Goal: Task Accomplishment & Management: Complete application form

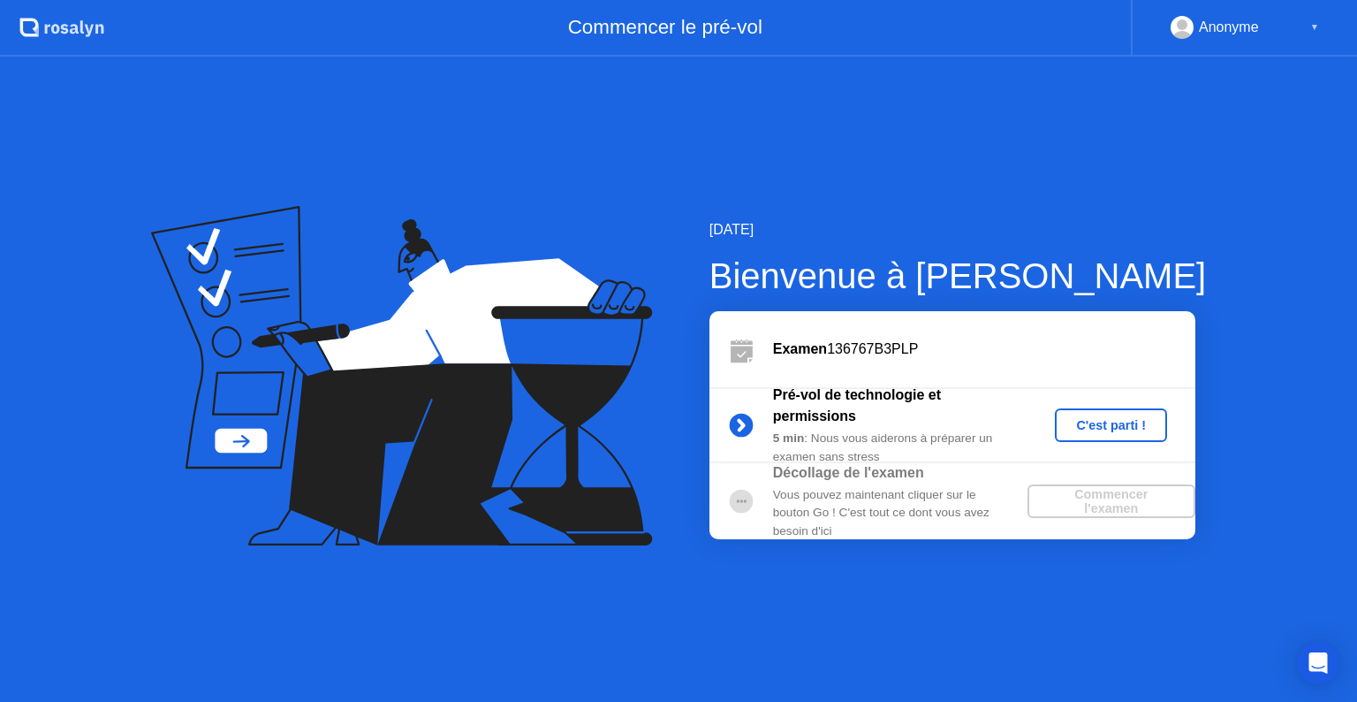
click at [1125, 494] on div "Commencer l'examen" at bounding box center [1112, 501] width 154 height 28
click at [813, 352] on b "Examen" at bounding box center [800, 348] width 54 height 15
click at [1106, 428] on div "C'est parti !" at bounding box center [1111, 425] width 98 height 14
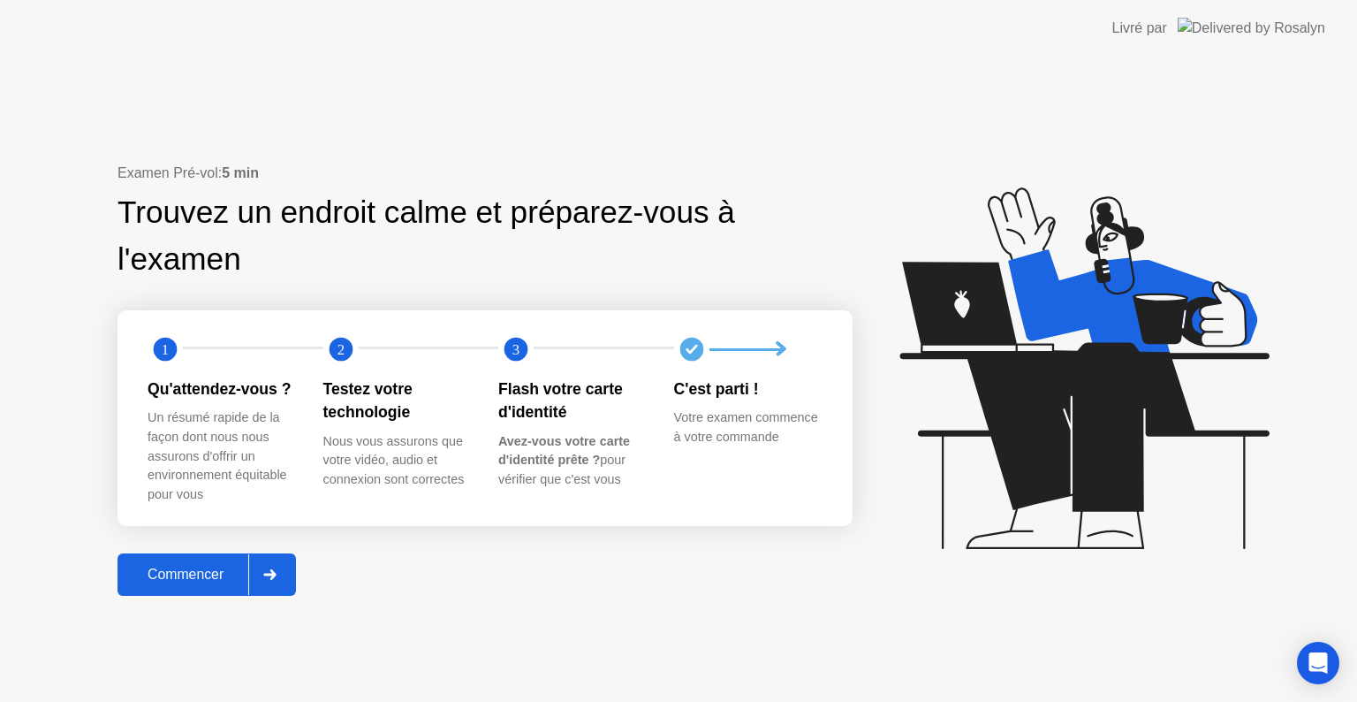
click at [380, 414] on div "Testez votre technologie" at bounding box center [397, 400] width 148 height 47
click at [372, 382] on div "Testez votre technologie" at bounding box center [397, 400] width 148 height 47
click at [512, 344] on text "3" at bounding box center [515, 349] width 7 height 17
click at [692, 349] on icon at bounding box center [691, 350] width 11 height 10
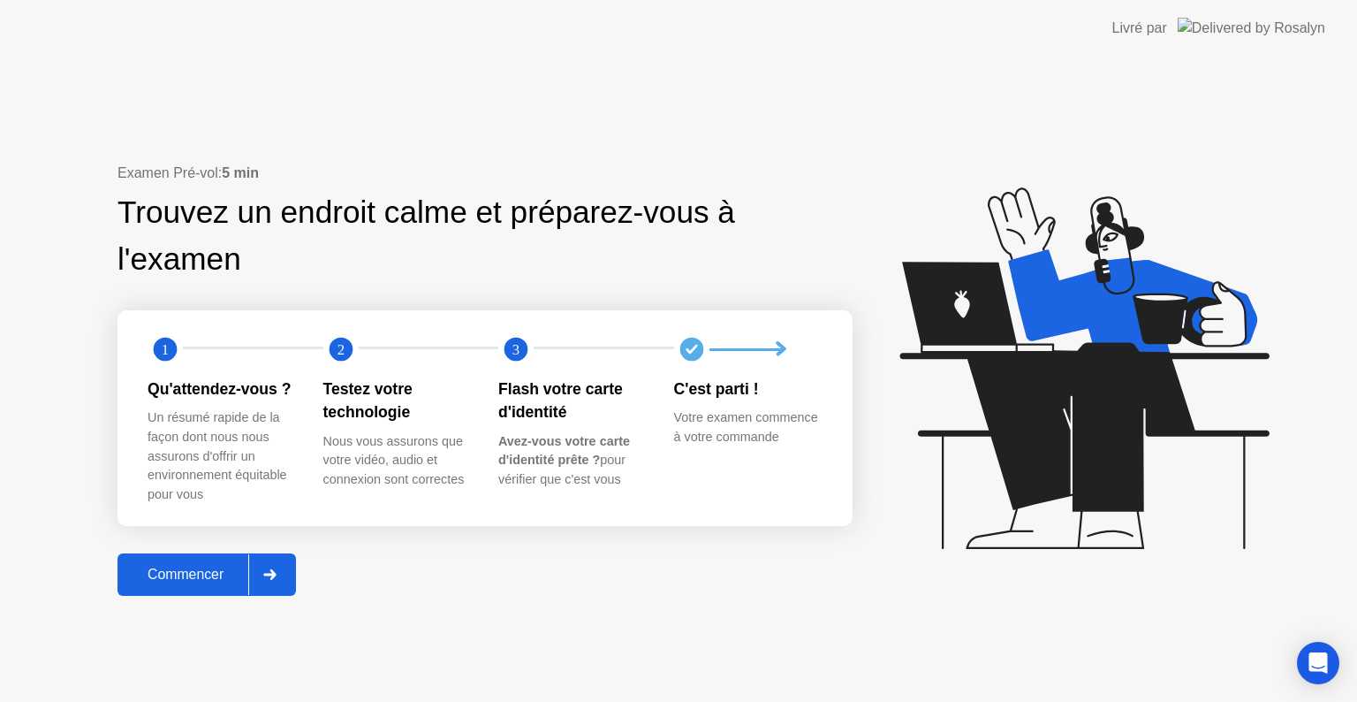
click at [209, 572] on div "Commencer" at bounding box center [185, 574] width 125 height 16
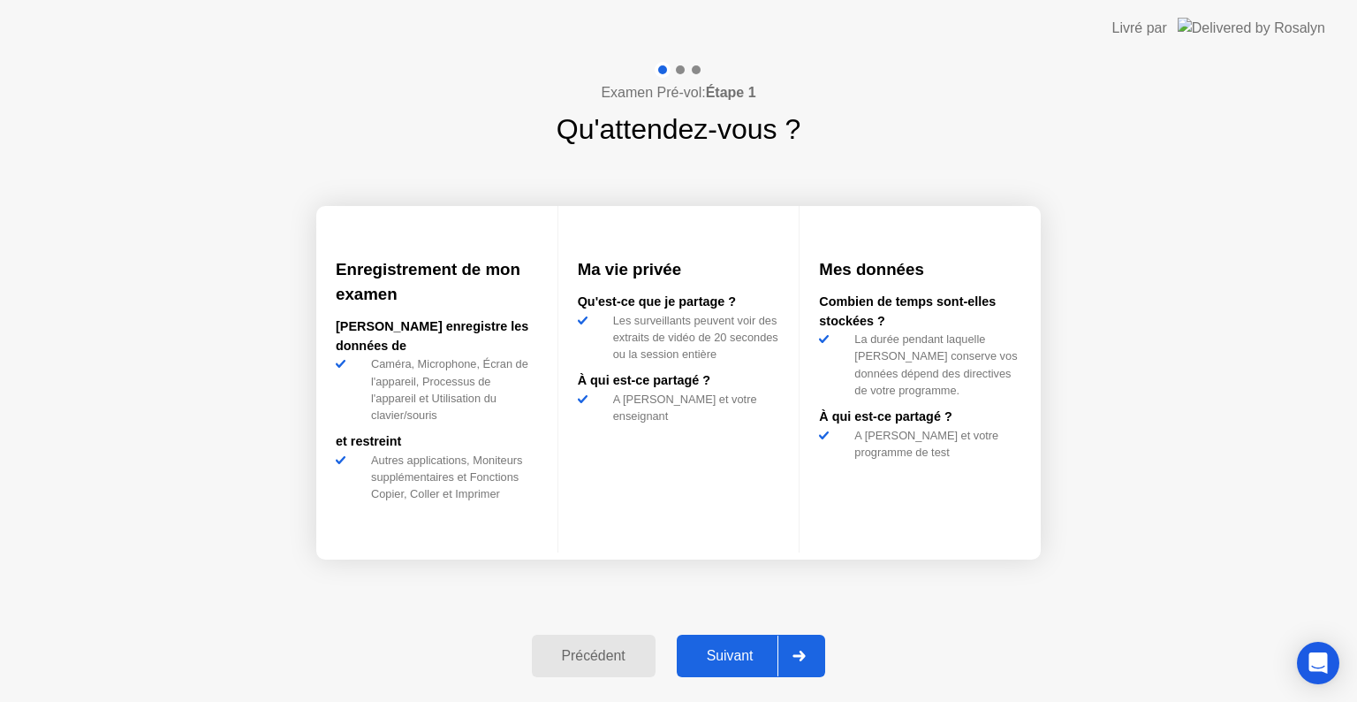
click at [753, 650] on div "Suivant" at bounding box center [730, 656] width 96 height 16
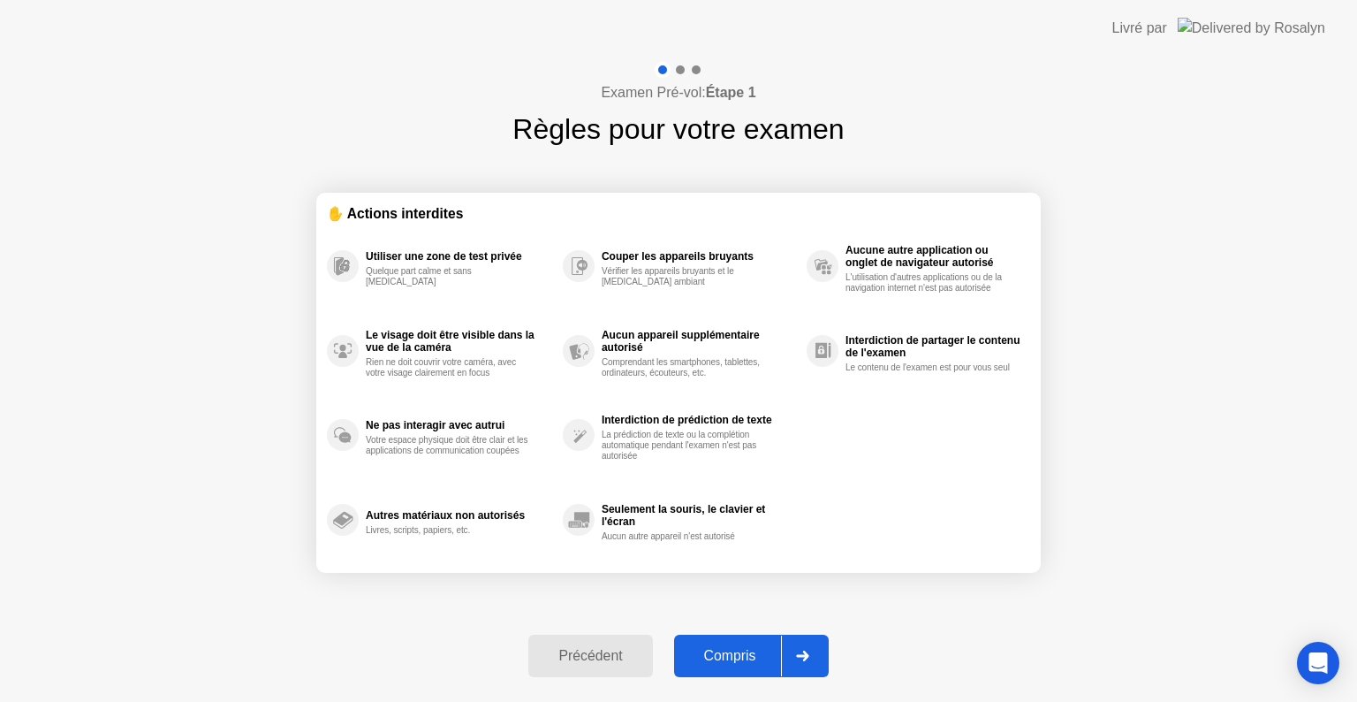
click at [721, 654] on div "Compris" at bounding box center [730, 656] width 102 height 16
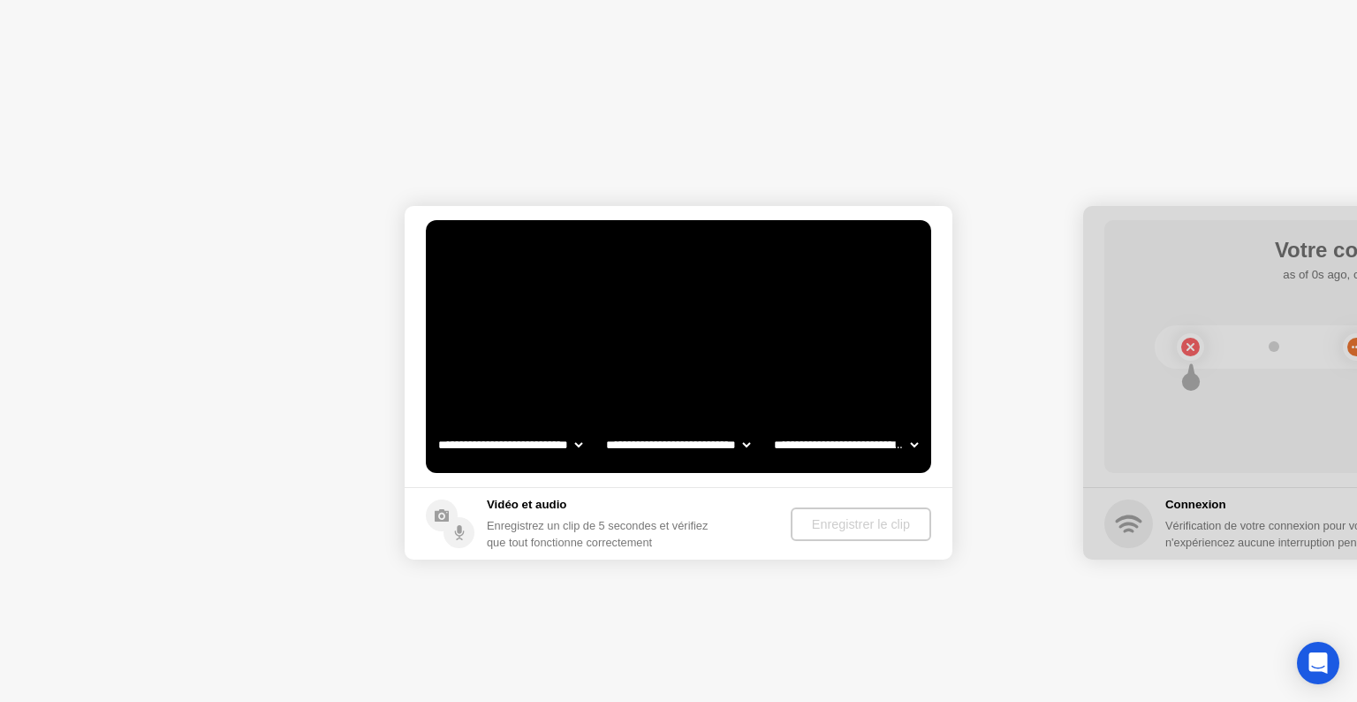
select select "**********"
select select "*******"
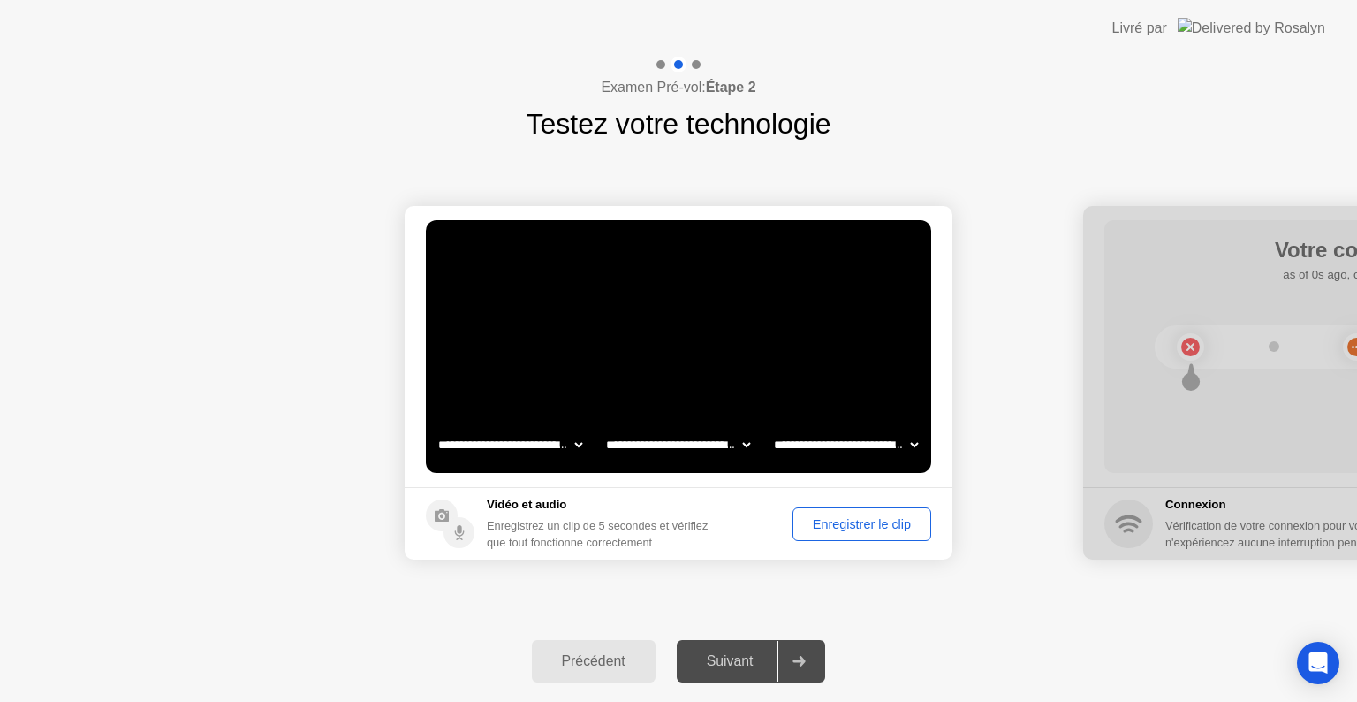
click at [883, 526] on div "Enregistrer le clip" at bounding box center [862, 524] width 126 height 14
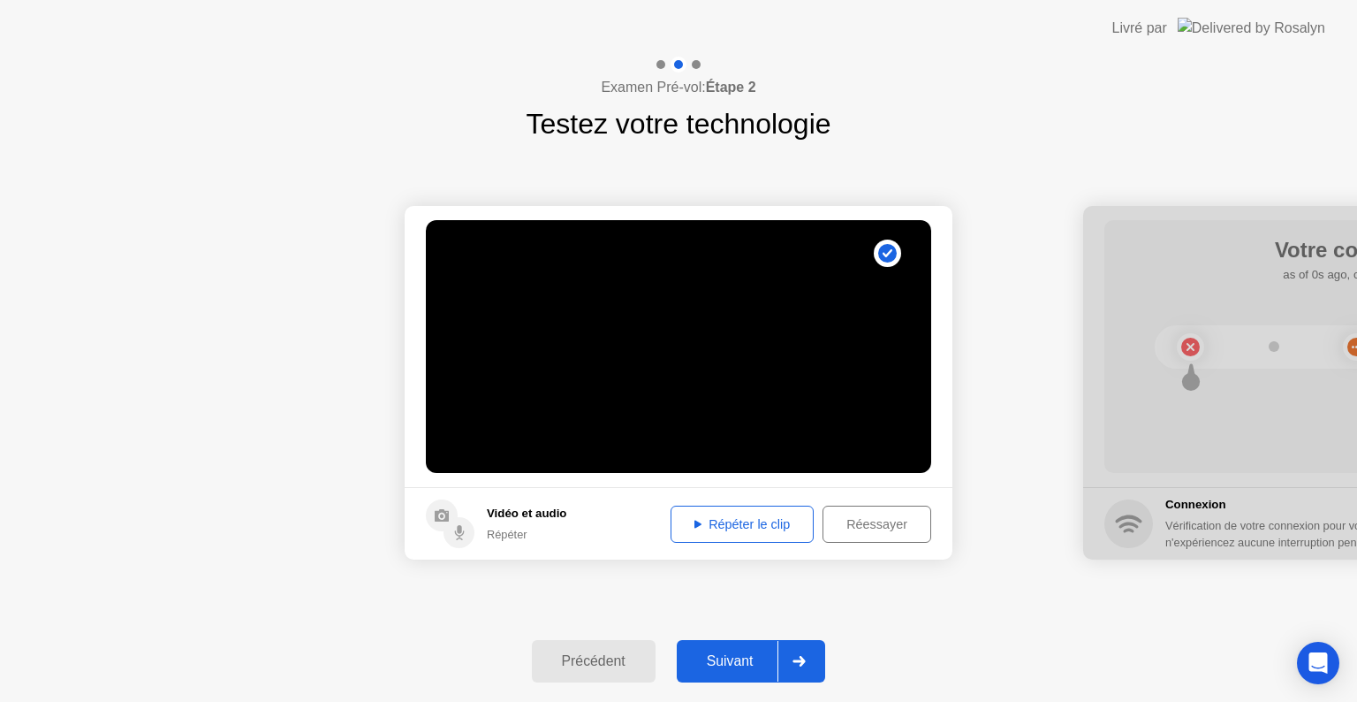
click at [739, 527] on div "Répéter le clip" at bounding box center [742, 524] width 131 height 14
click at [754, 526] on div "Répéter le clip" at bounding box center [742, 524] width 131 height 14
click at [884, 520] on div "Réessayer" at bounding box center [877, 524] width 96 height 14
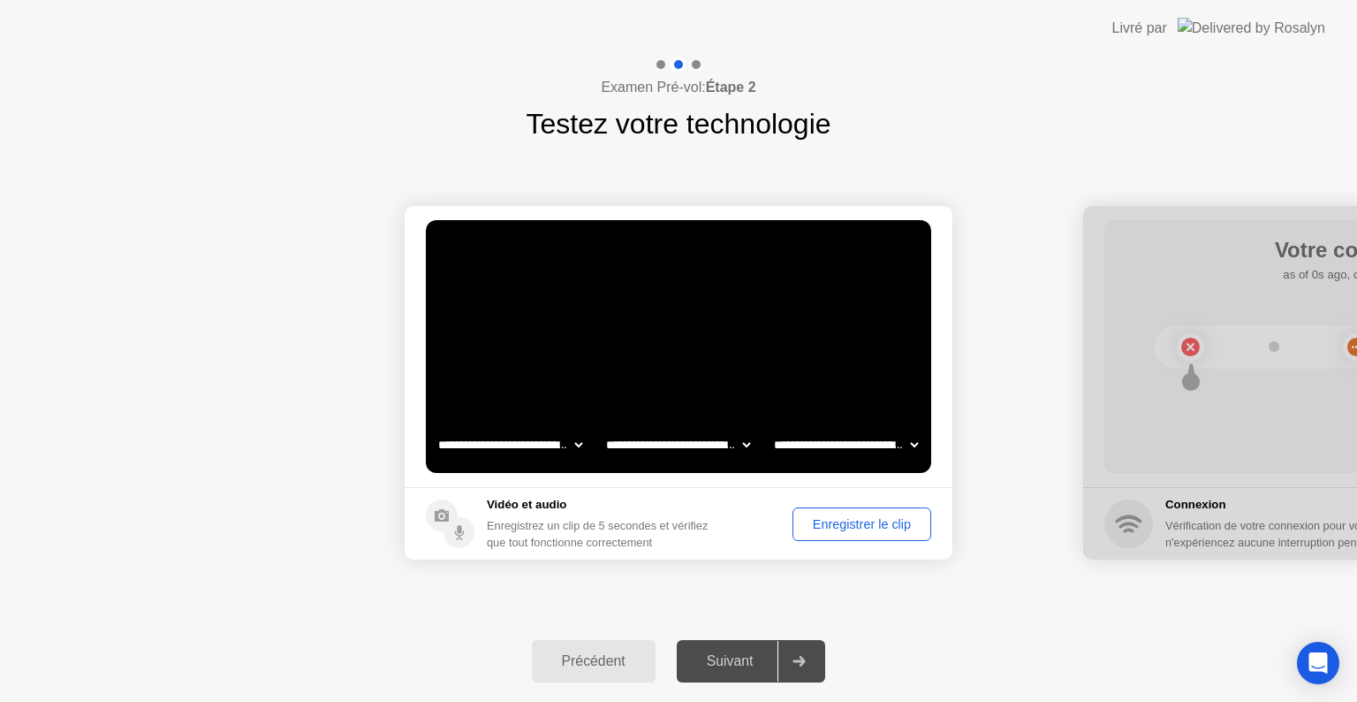
click at [855, 526] on div "Enregistrer le clip" at bounding box center [862, 524] width 126 height 14
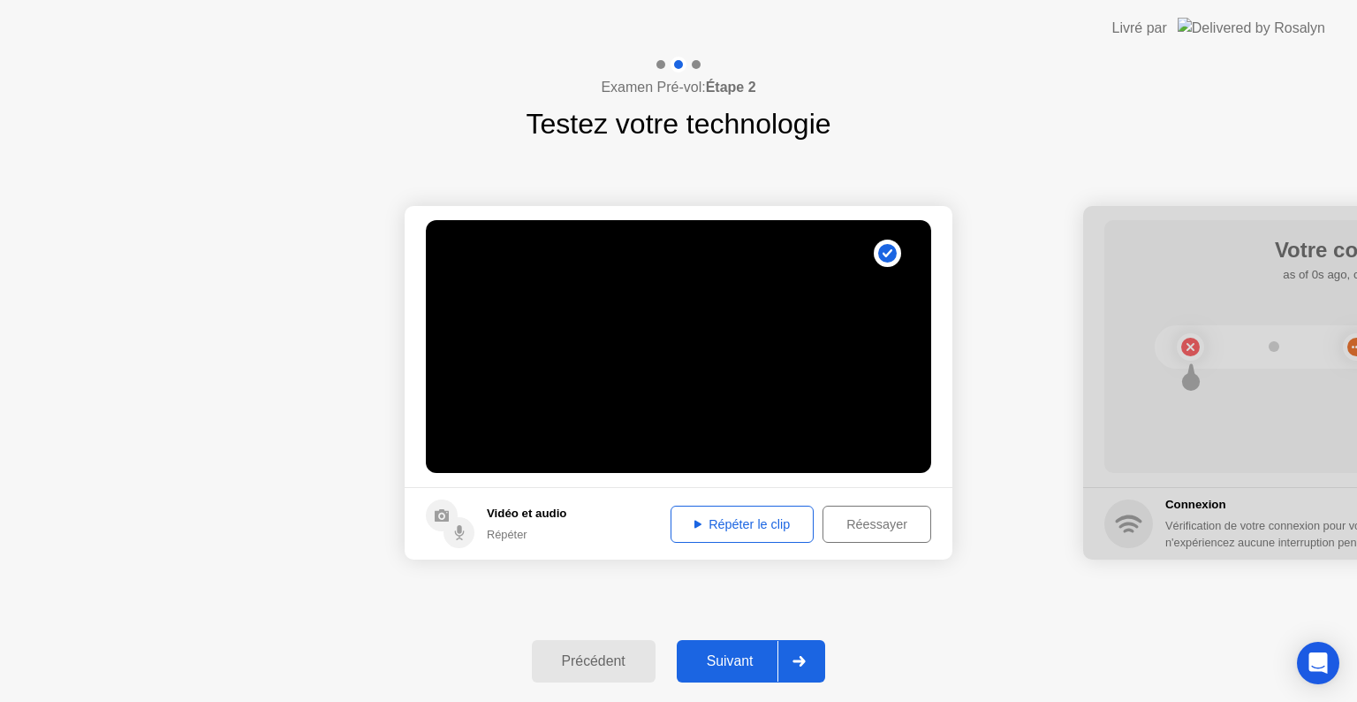
click at [747, 520] on div "Répéter le clip" at bounding box center [742, 524] width 131 height 14
click at [761, 519] on div "Répéter le clip" at bounding box center [742, 524] width 131 height 14
click at [880, 520] on div "Réessayer" at bounding box center [877, 524] width 96 height 14
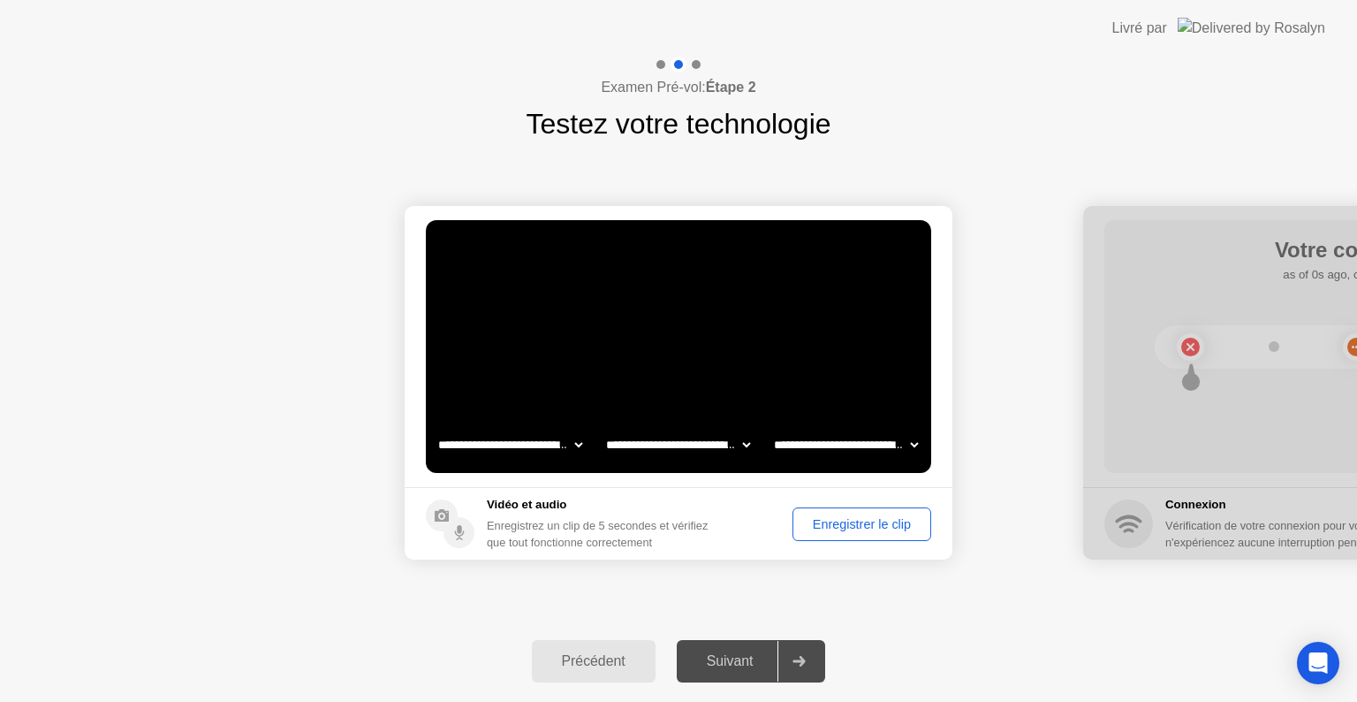
click at [862, 523] on div "Enregistrer le clip" at bounding box center [862, 524] width 126 height 14
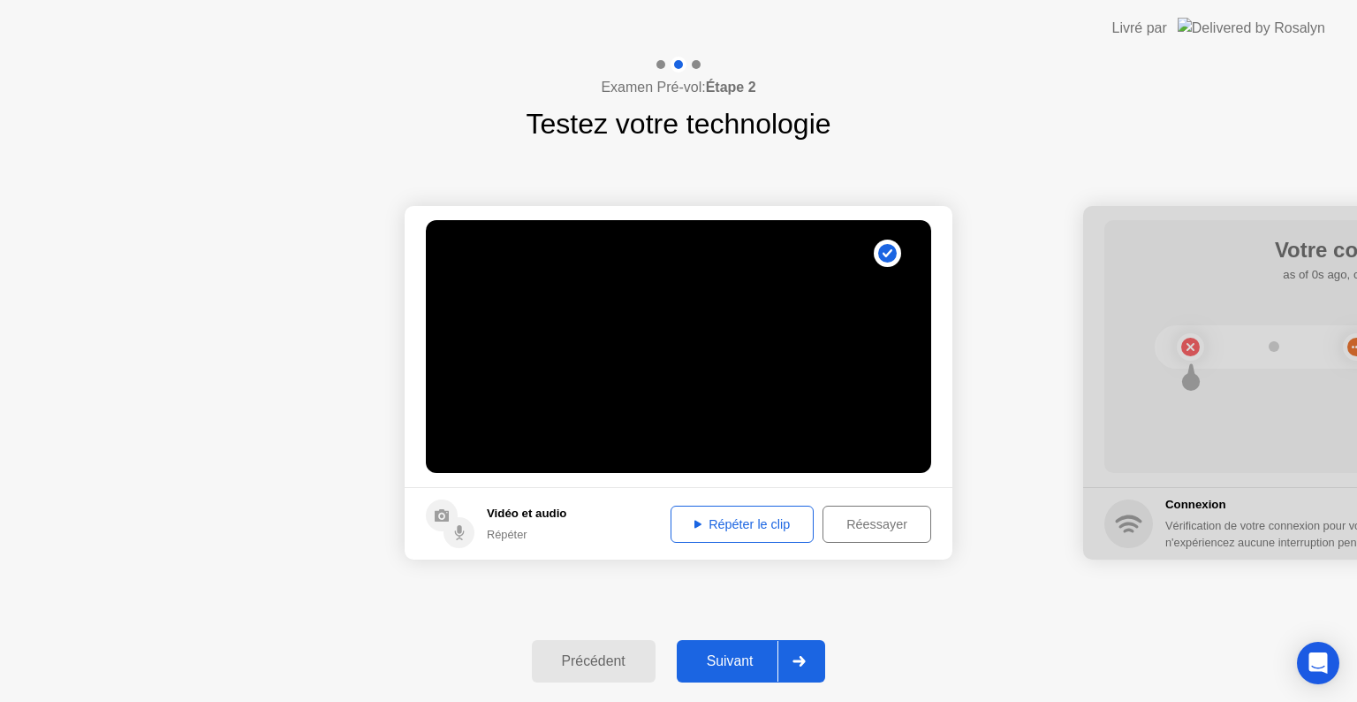
click at [757, 523] on div "Répéter le clip" at bounding box center [742, 524] width 131 height 14
click at [747, 530] on div "Répéter le clip" at bounding box center [742, 524] width 131 height 14
click at [696, 517] on div "Répéter le clip" at bounding box center [742, 524] width 131 height 14
click at [858, 528] on div "Réessayer" at bounding box center [877, 524] width 96 height 14
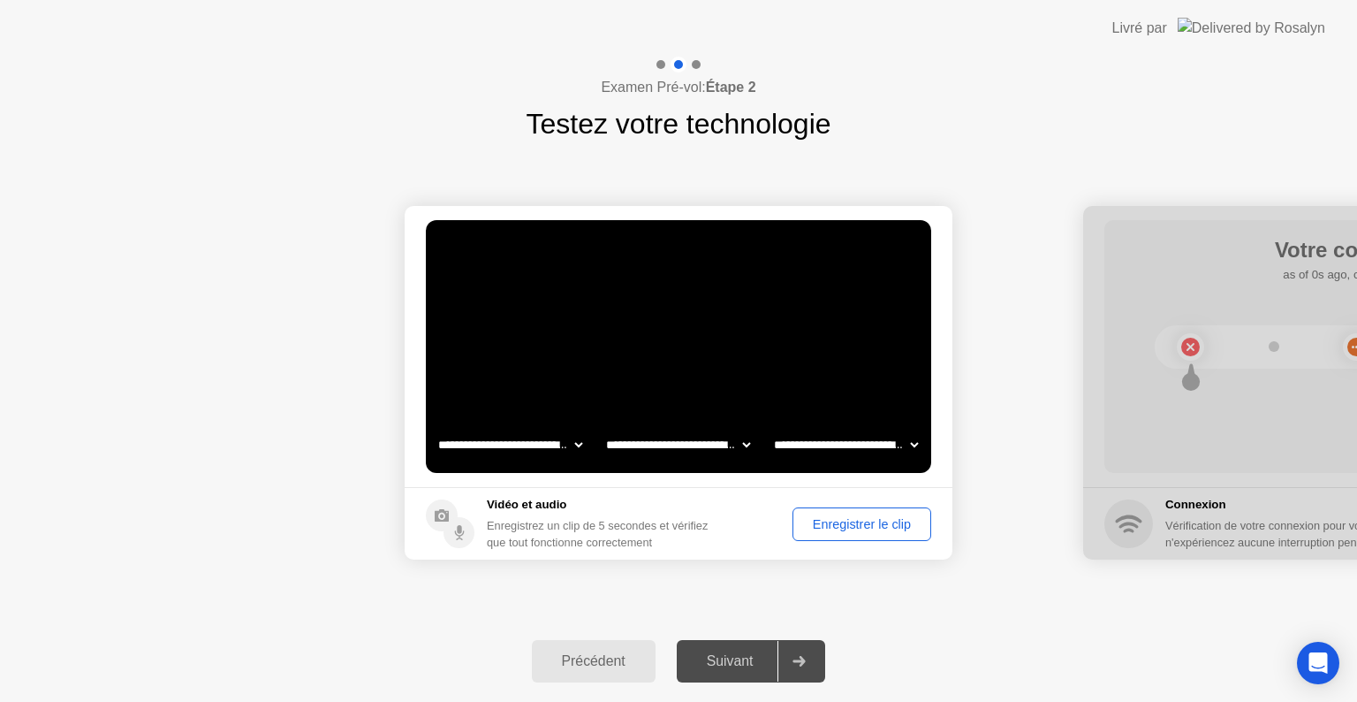
click at [822, 524] on div "Enregistrer le clip" at bounding box center [862, 524] width 126 height 14
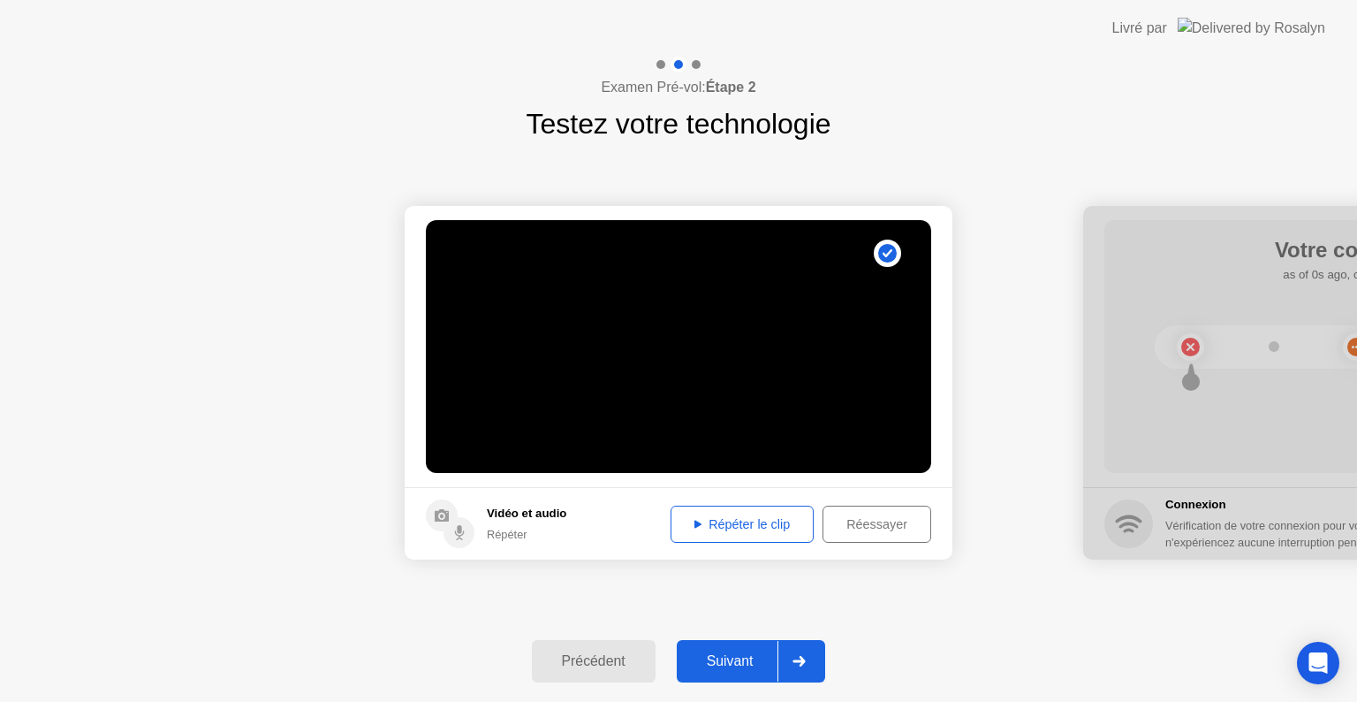
click at [739, 524] on div "Répéter le clip" at bounding box center [742, 524] width 131 height 14
click at [728, 518] on div "Répéter le clip" at bounding box center [742, 524] width 131 height 14
click at [739, 663] on div "Suivant" at bounding box center [730, 661] width 96 height 16
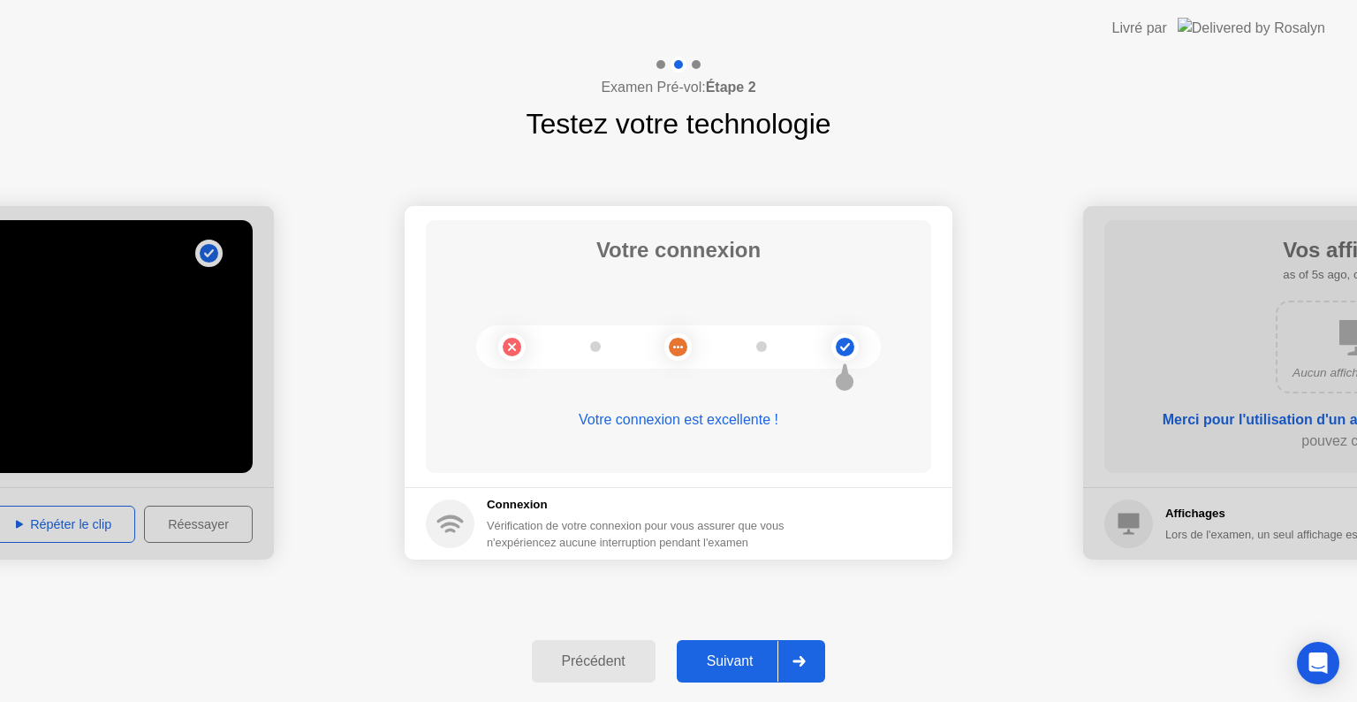
click at [735, 655] on div "Suivant" at bounding box center [730, 661] width 96 height 16
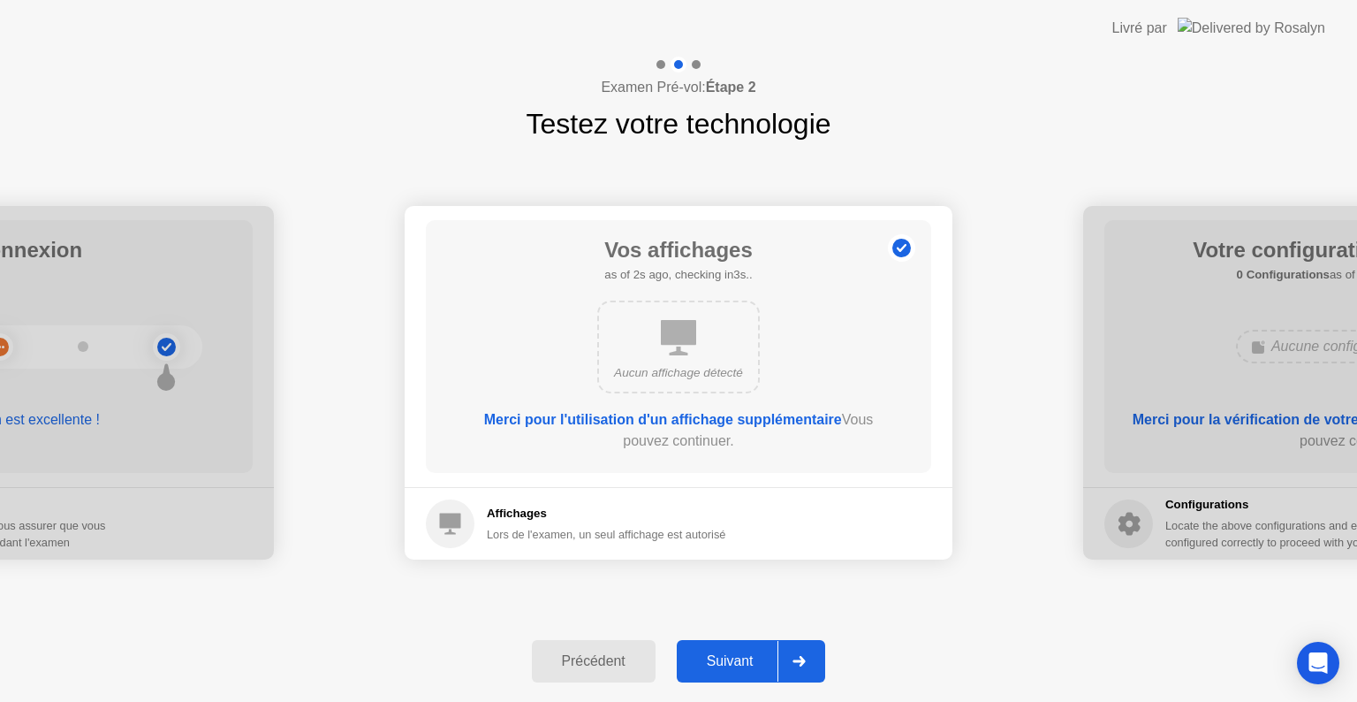
click at [795, 420] on b "Merci pour l'utilisation d'un affichage supplémentaire" at bounding box center [663, 419] width 358 height 15
click at [677, 340] on icon at bounding box center [678, 337] width 35 height 35
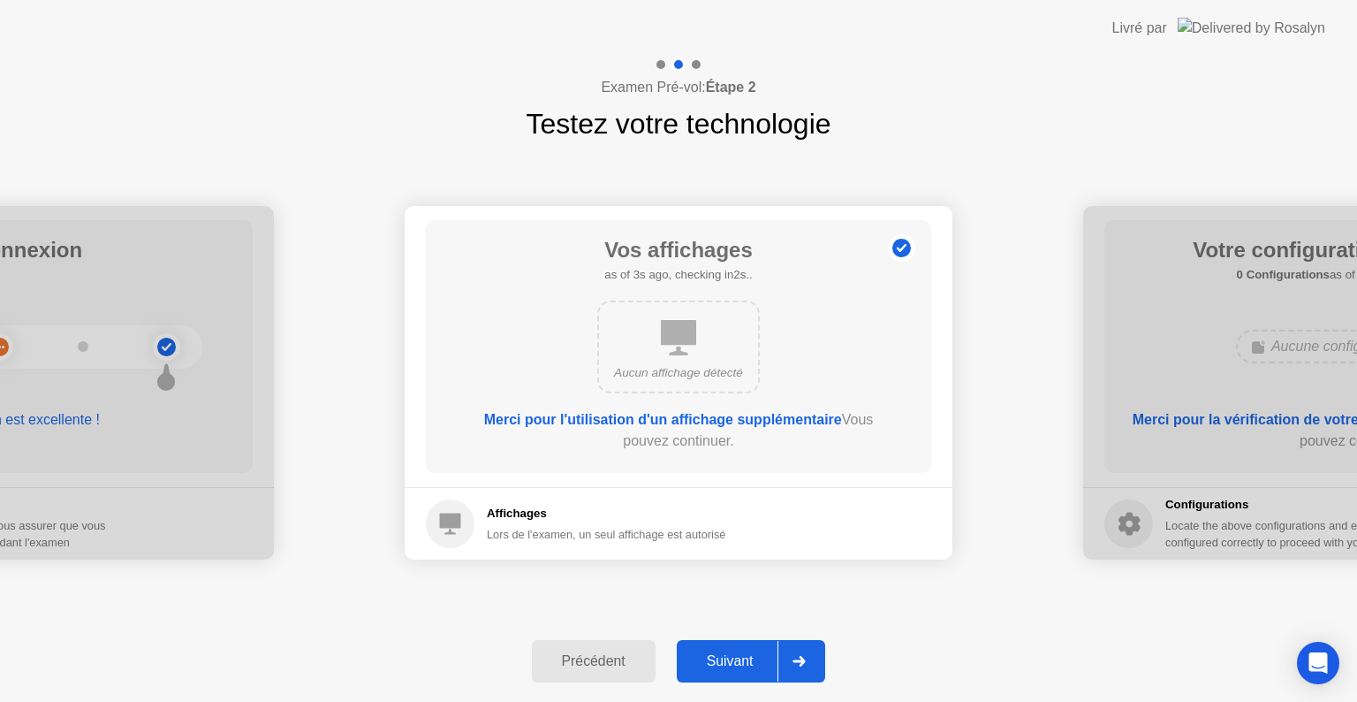
click at [447, 518] on icon at bounding box center [450, 523] width 21 height 21
click at [571, 416] on b "Merci pour l'utilisation d'un affichage supplémentaire" at bounding box center [663, 419] width 358 height 15
click at [664, 440] on div "Merci pour l'utilisation d'un affichage supplémentaire Vous pouvez continuer." at bounding box center [678, 430] width 405 height 42
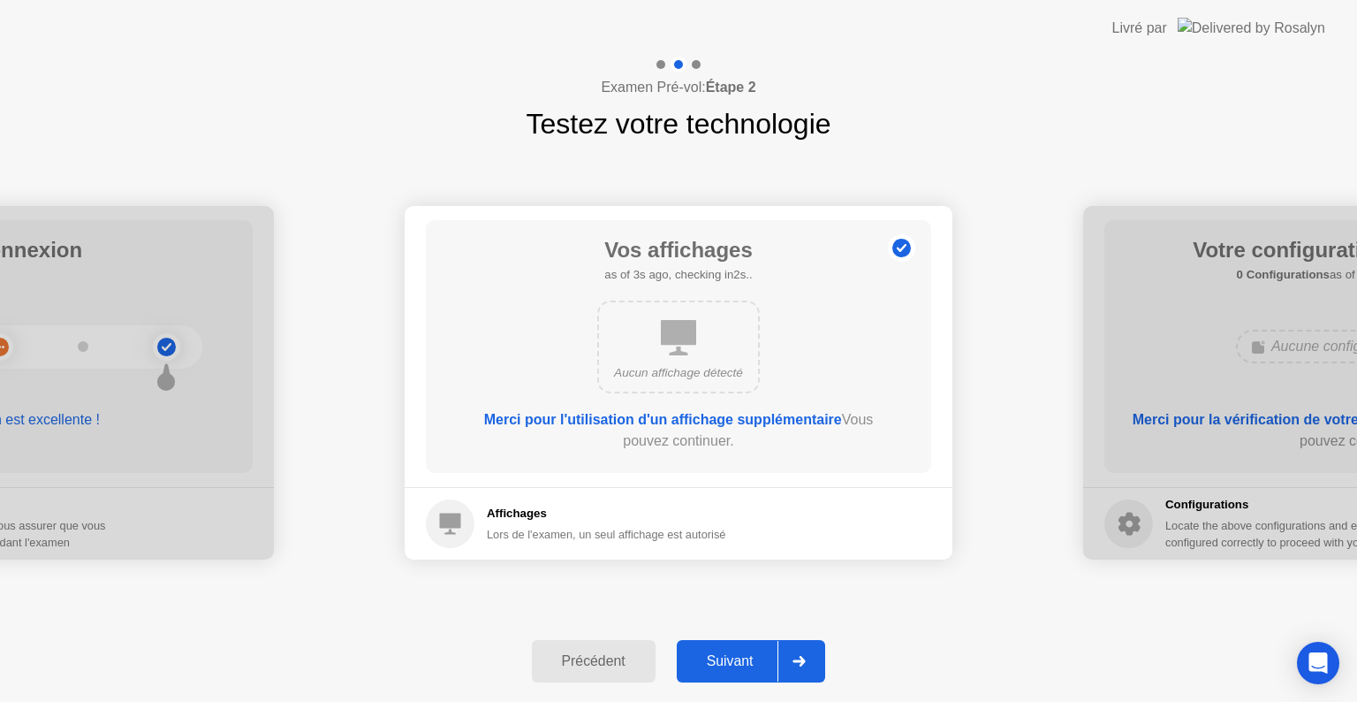
click at [664, 440] on div "Merci pour l'utilisation d'un affichage supplémentaire Vous pouvez continuer." at bounding box center [678, 430] width 405 height 42
click at [1175, 498] on div at bounding box center [1357, 382] width 548 height 353
drag, startPoint x: 1173, startPoint y: 339, endPoint x: 852, endPoint y: 393, distance: 326.1
click at [1203, 495] on div at bounding box center [1357, 382] width 548 height 353
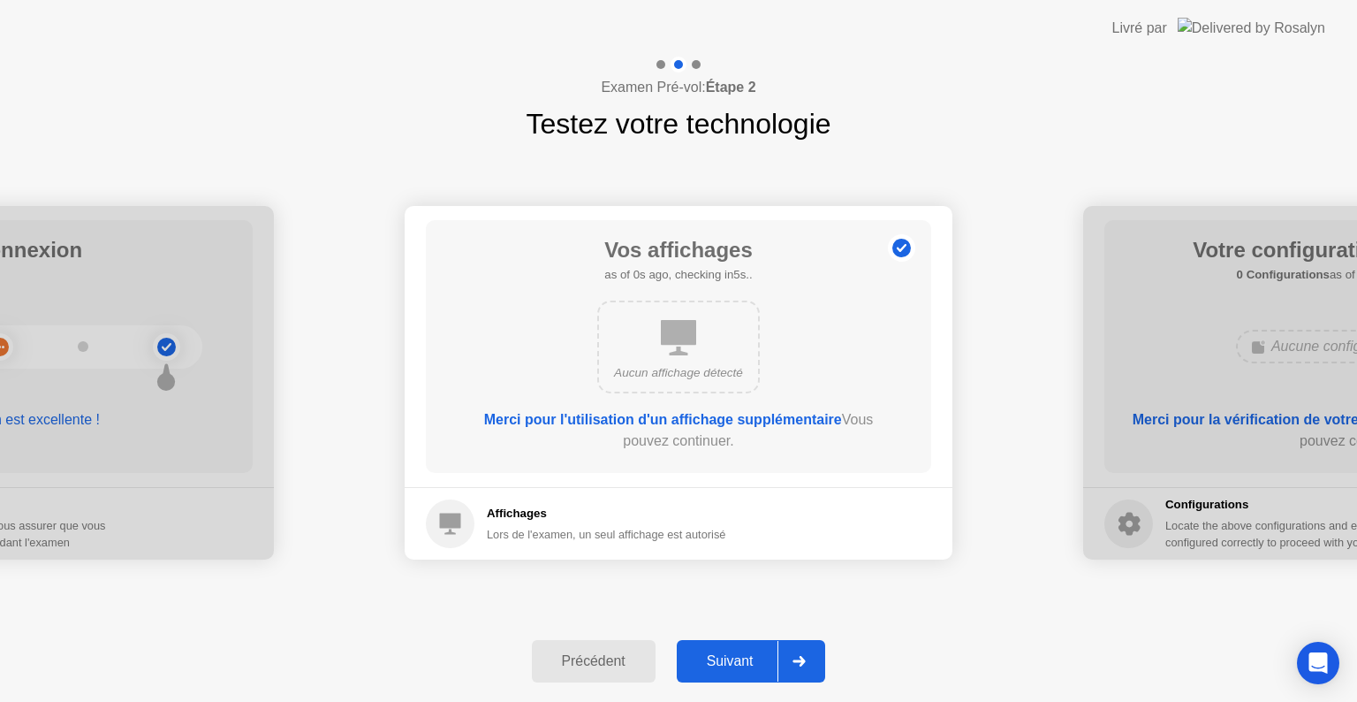
click at [1208, 505] on div at bounding box center [1357, 382] width 548 height 353
click at [1121, 528] on div at bounding box center [1357, 382] width 548 height 353
click at [730, 661] on div "Suivant" at bounding box center [730, 661] width 96 height 16
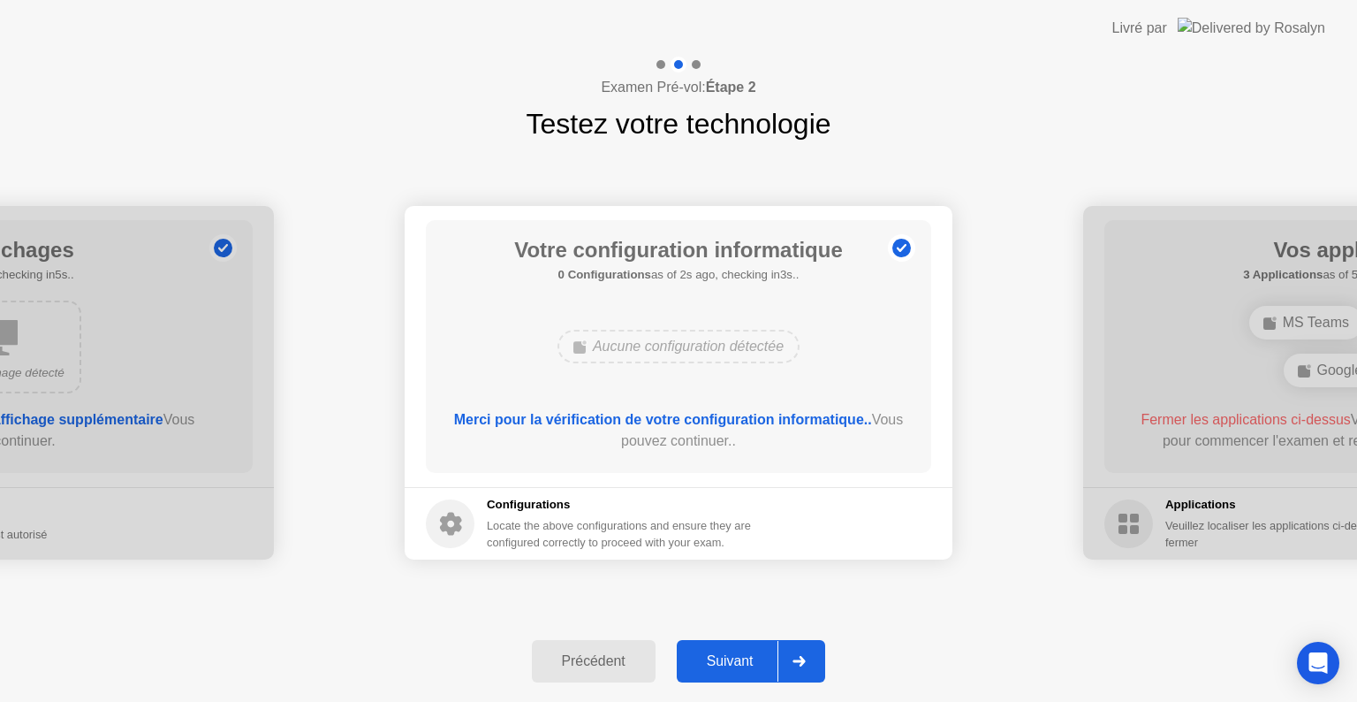
drag, startPoint x: 1271, startPoint y: 353, endPoint x: 1038, endPoint y: 439, distance: 248.0
click at [1131, 526] on div at bounding box center [1357, 382] width 548 height 353
click at [607, 661] on div "Précédent" at bounding box center [593, 661] width 113 height 16
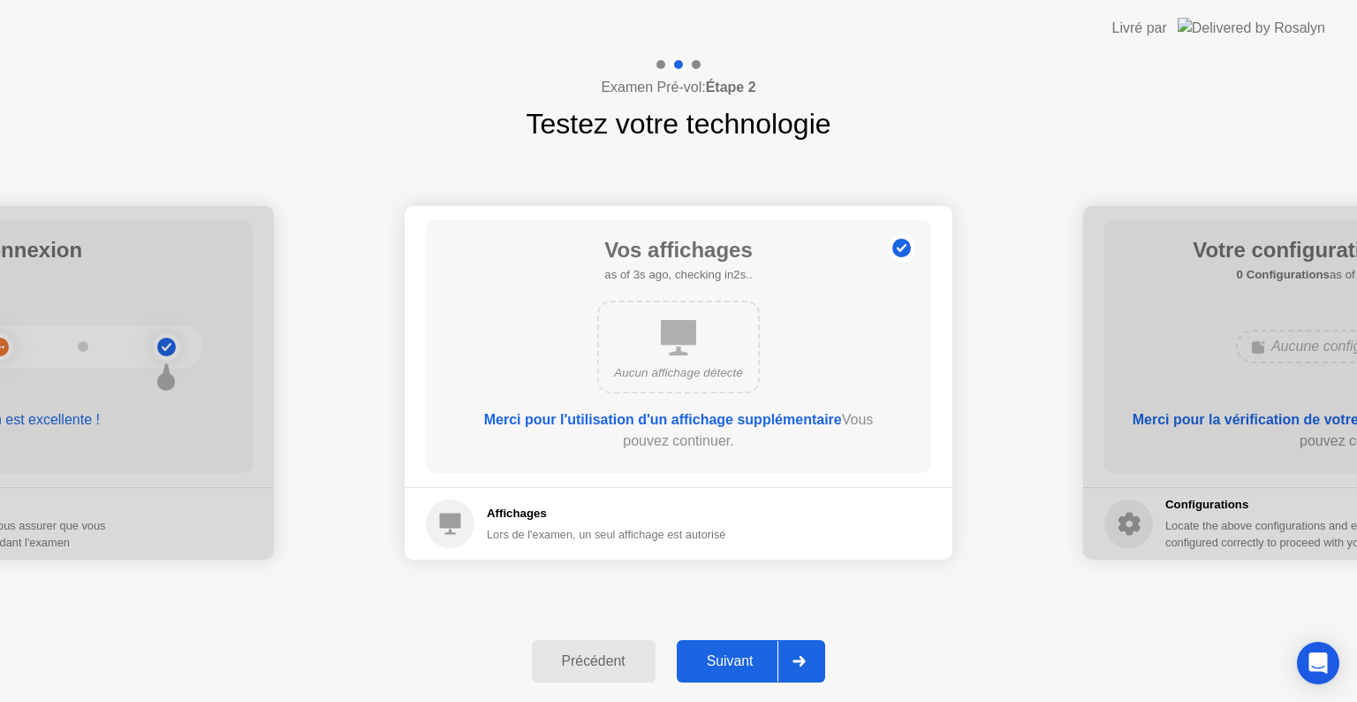
drag, startPoint x: 1195, startPoint y: 527, endPoint x: 1211, endPoint y: 541, distance: 21.9
click at [1188, 550] on div at bounding box center [1357, 382] width 548 height 353
click at [495, 508] on h5 "Affichages" at bounding box center [606, 514] width 239 height 18
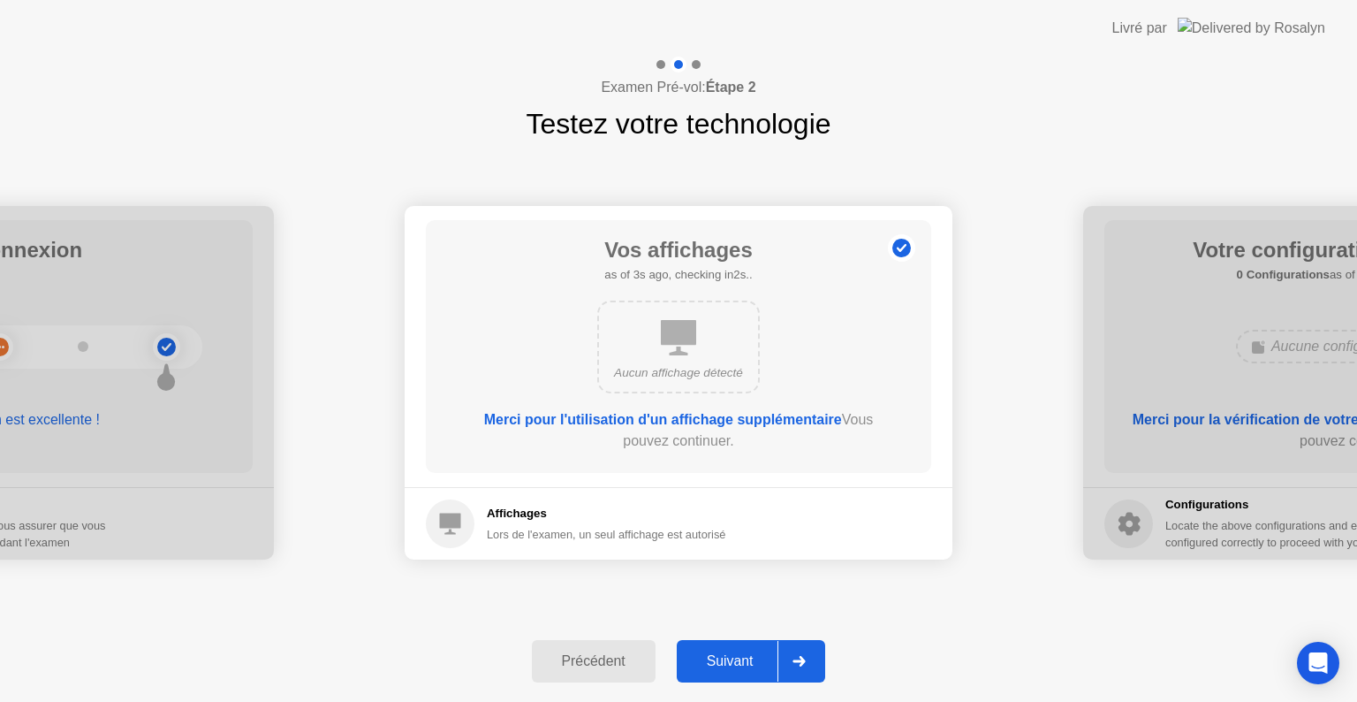
click at [1127, 520] on div at bounding box center [1357, 382] width 548 height 353
drag, startPoint x: 1124, startPoint y: 237, endPoint x: 707, endPoint y: 360, distance: 434.8
drag, startPoint x: 1169, startPoint y: 538, endPoint x: 1017, endPoint y: 549, distance: 152.3
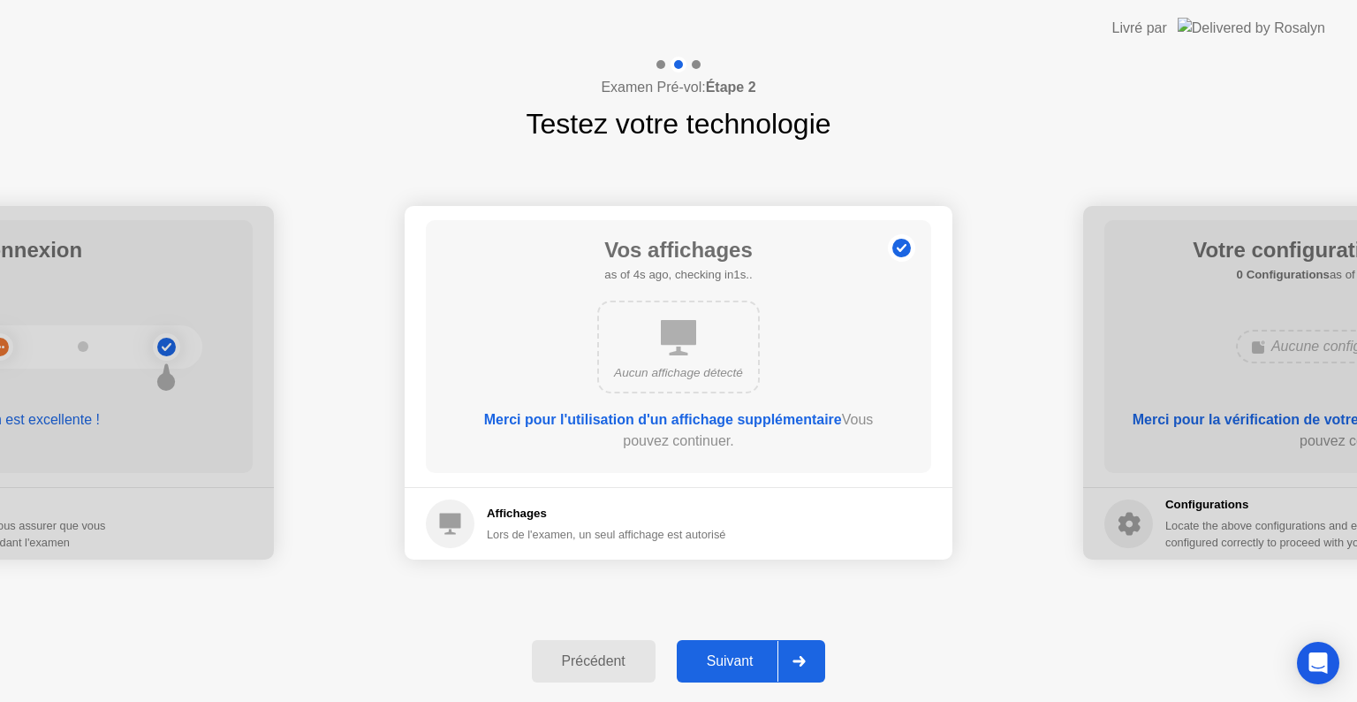
click at [918, 589] on div "**********" at bounding box center [678, 382] width 1357 height 475
drag, startPoint x: 1203, startPoint y: 251, endPoint x: 764, endPoint y: 439, distance: 477.8
click at [702, 653] on div "Suivant" at bounding box center [730, 661] width 96 height 16
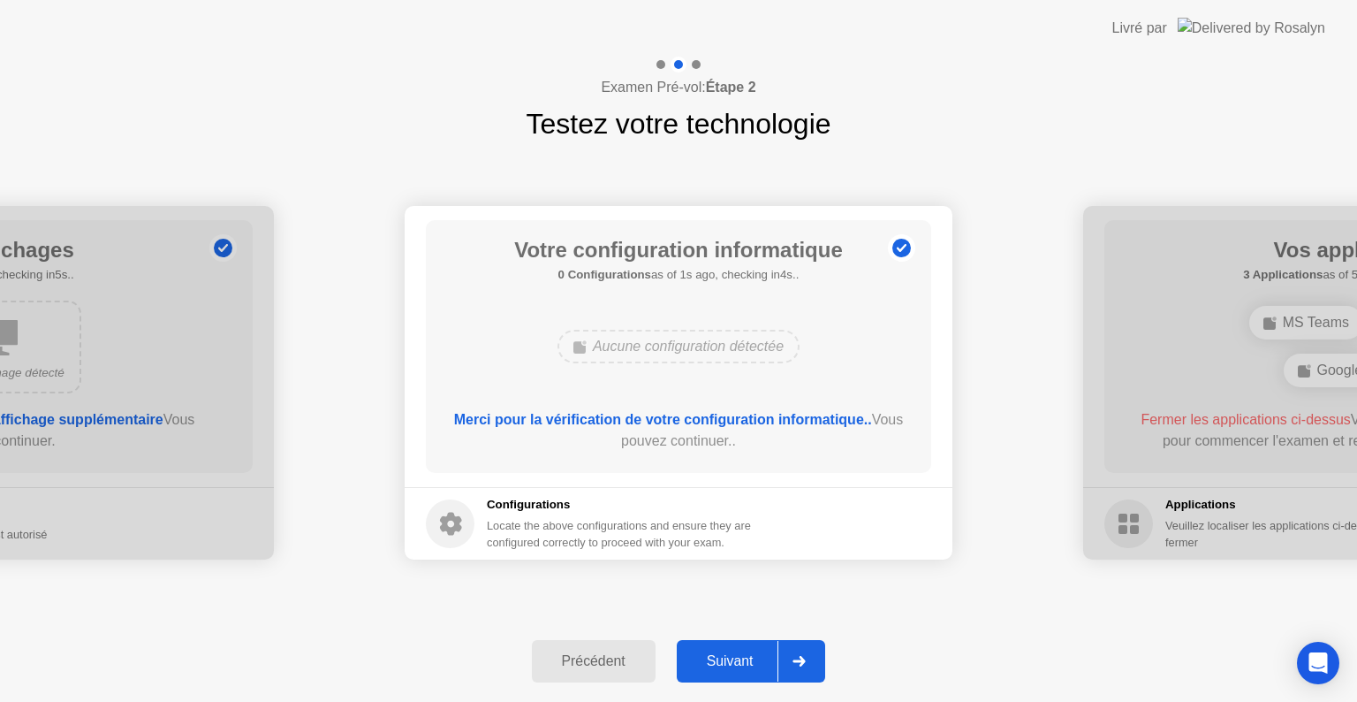
click at [1298, 323] on div at bounding box center [1357, 382] width 548 height 353
drag, startPoint x: 1298, startPoint y: 323, endPoint x: 1149, endPoint y: 347, distance: 151.4
click at [1149, 347] on div at bounding box center [1357, 382] width 548 height 353
click at [764, 653] on div "Suivant" at bounding box center [730, 661] width 96 height 16
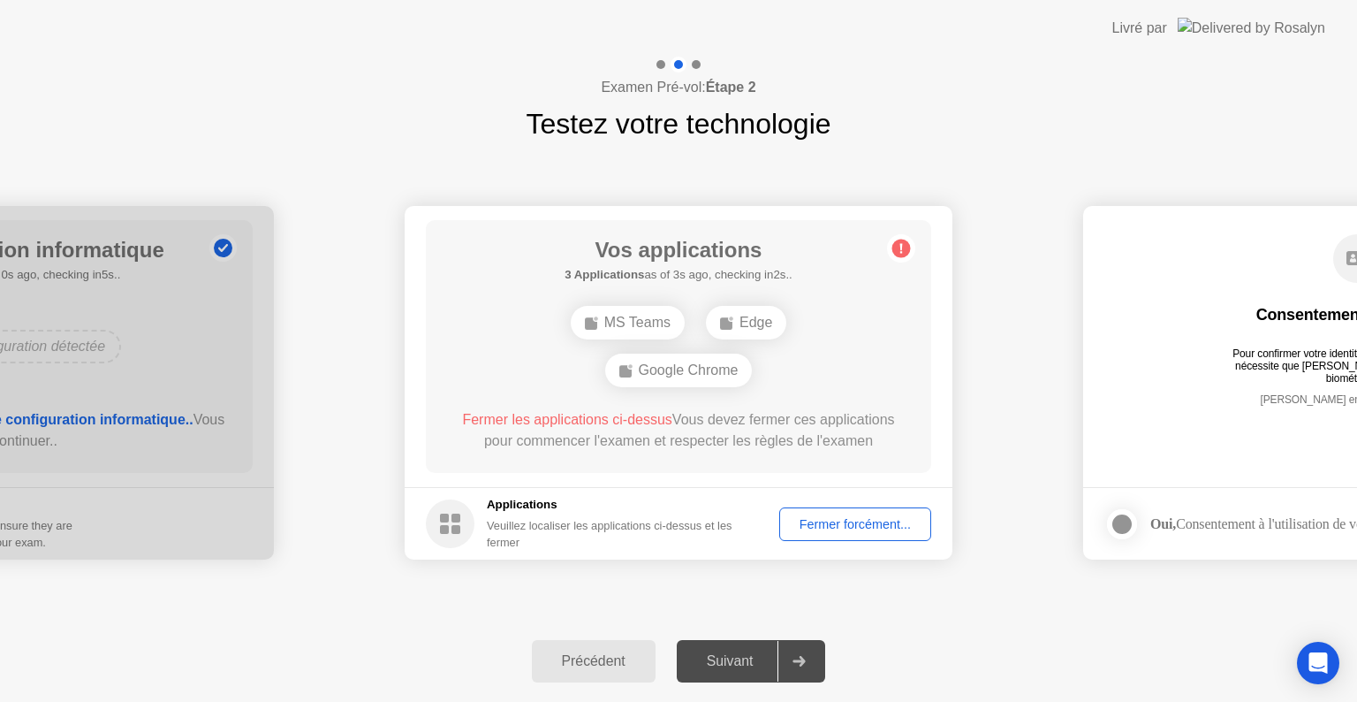
click at [843, 525] on div "Fermer forcément..." at bounding box center [856, 524] width 140 height 14
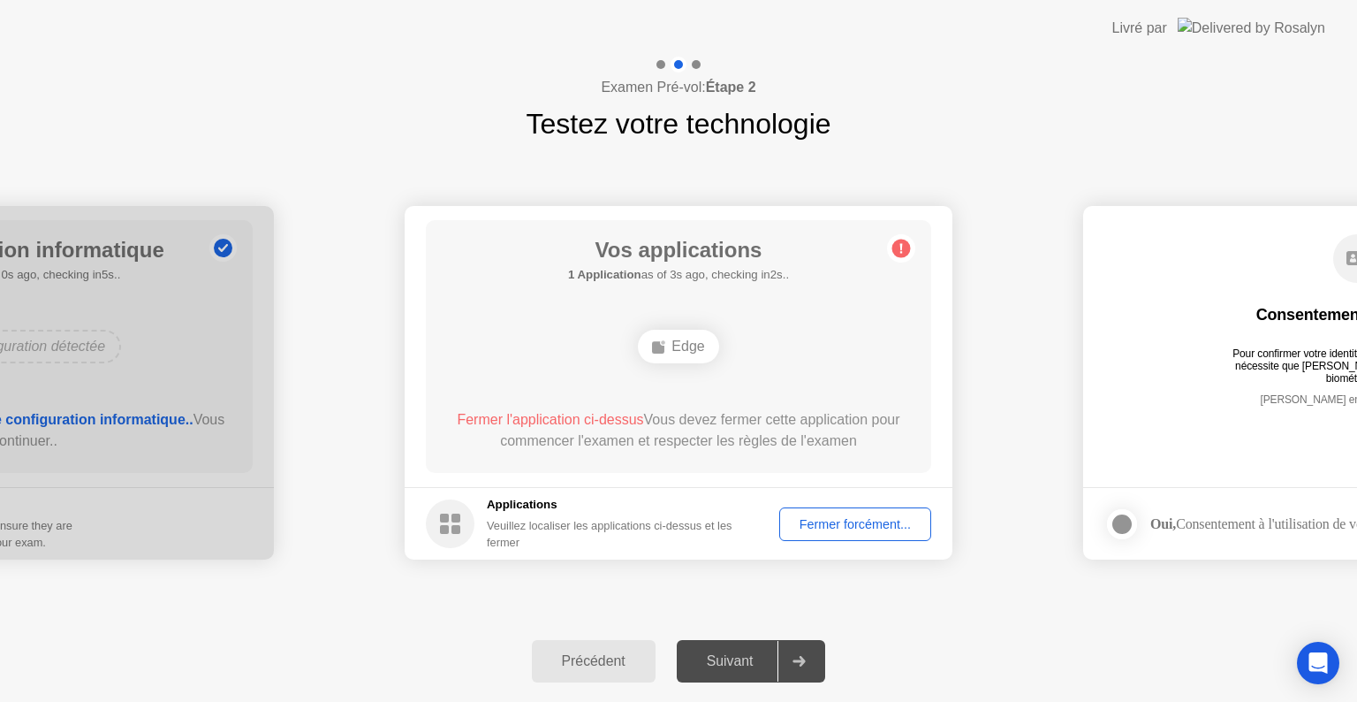
click at [834, 526] on div "Fermer forcément..." at bounding box center [856, 524] width 140 height 14
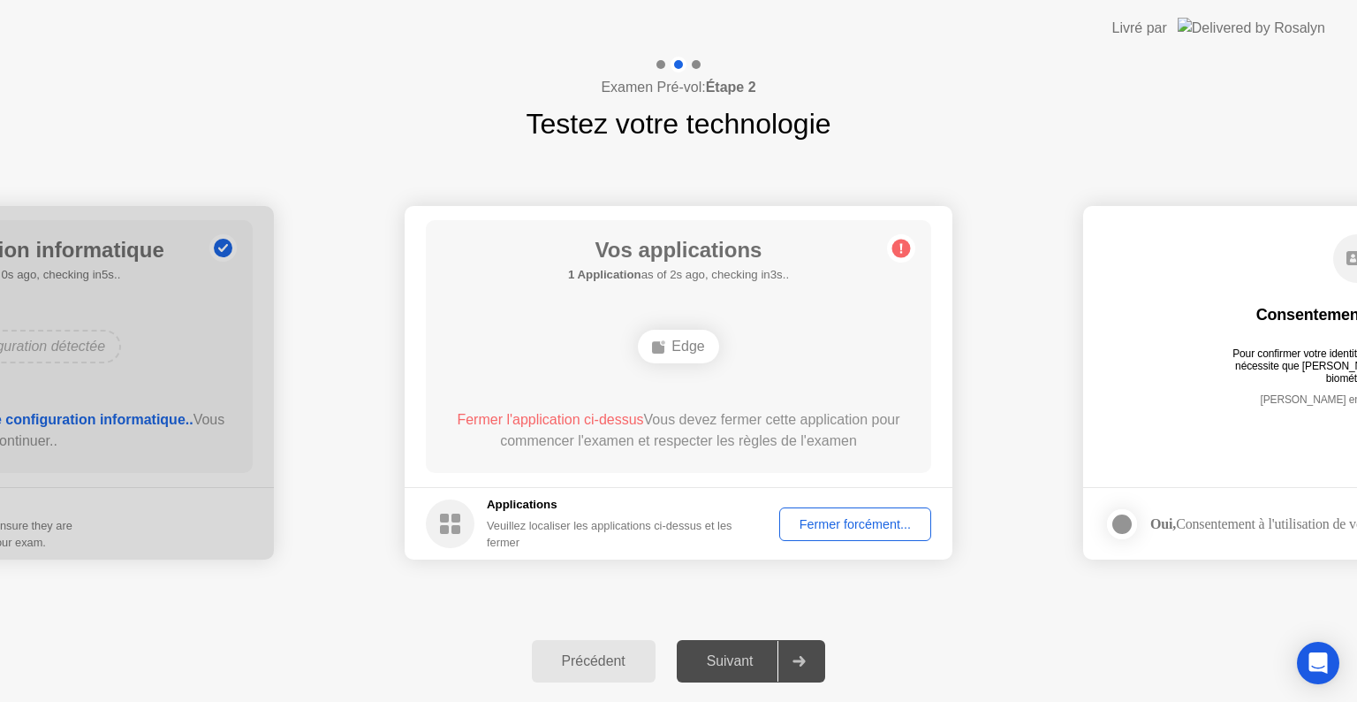
click at [846, 530] on div "Fermer forcément..." at bounding box center [856, 524] width 140 height 14
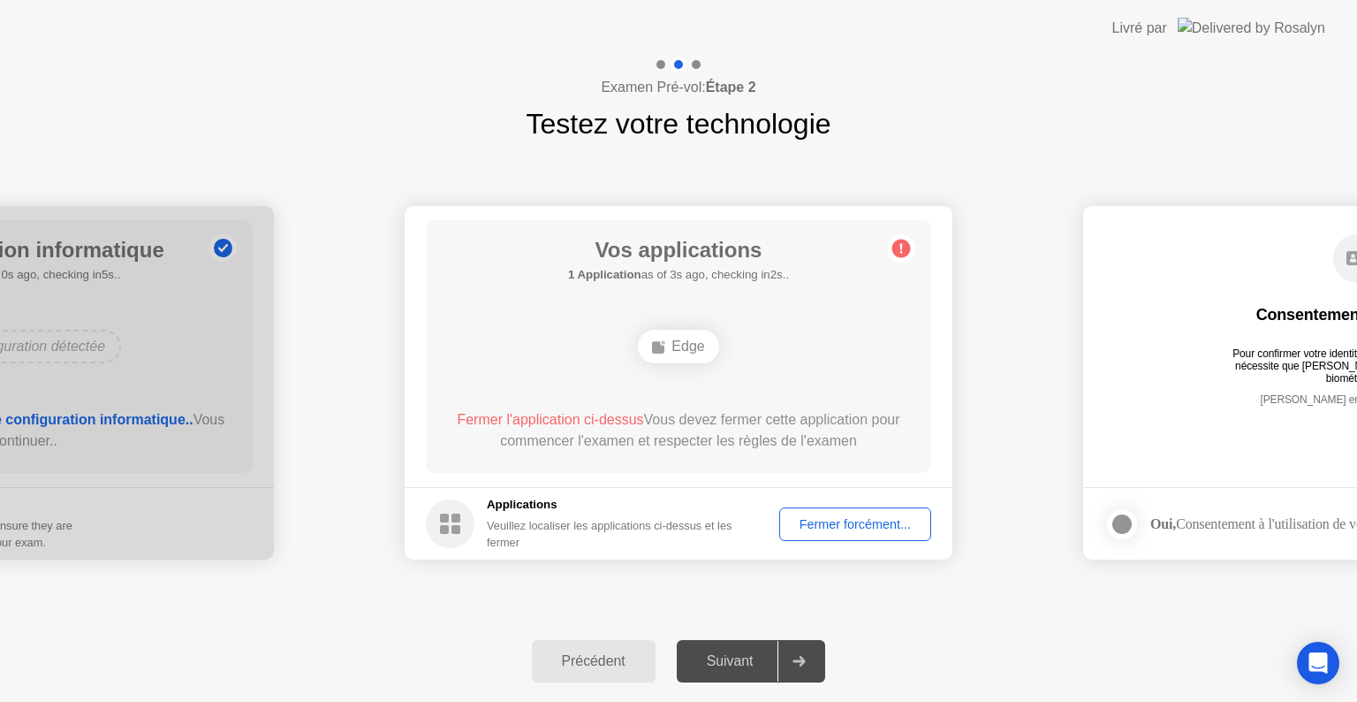
click at [459, 528] on icon at bounding box center [450, 523] width 49 height 49
click at [833, 517] on div "Fermer forcément..." at bounding box center [856, 524] width 140 height 14
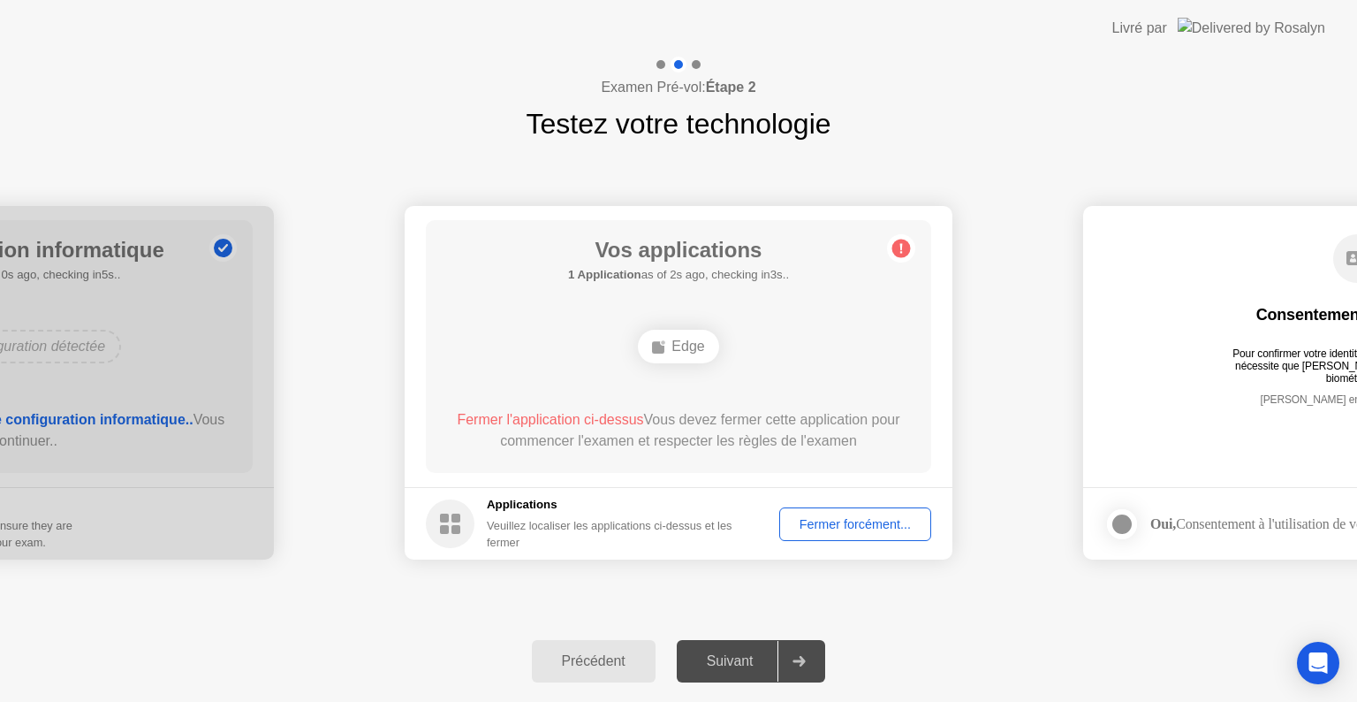
click at [867, 530] on div "Fermer forcément..." at bounding box center [856, 524] width 140 height 14
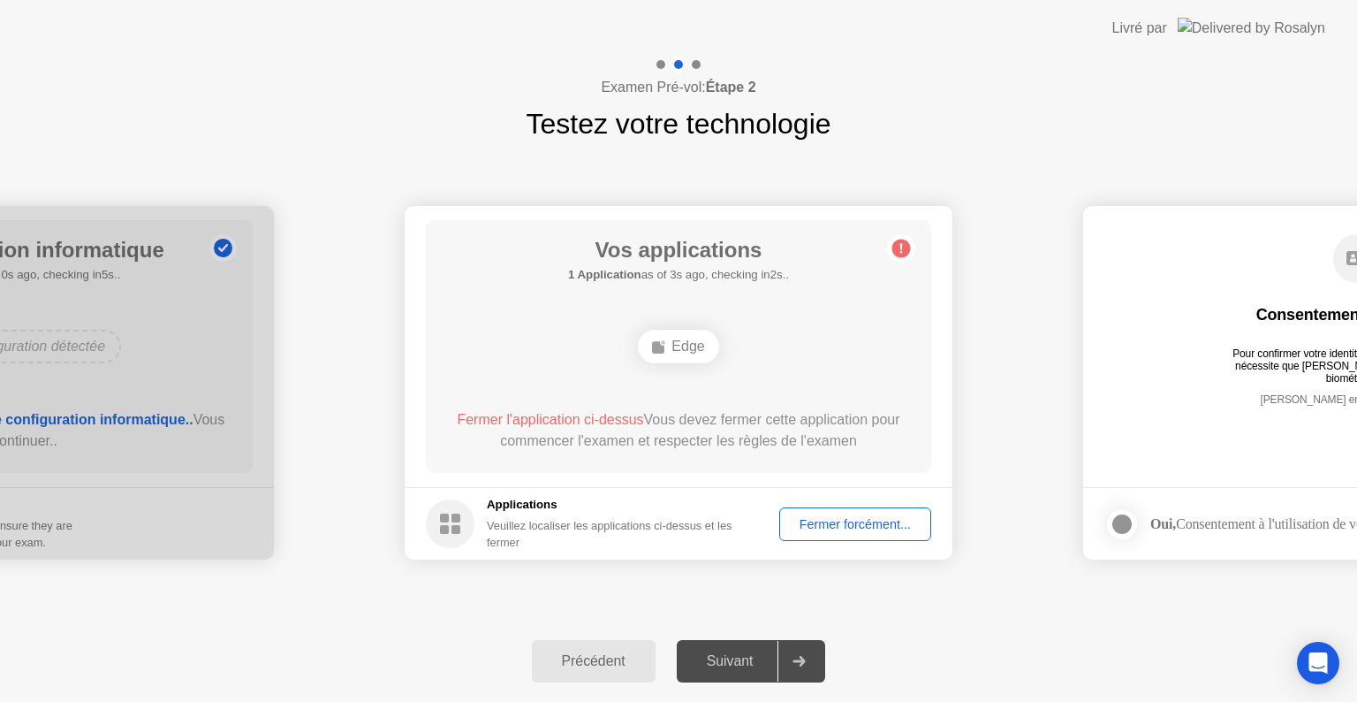
click at [756, 653] on div "Suivant" at bounding box center [730, 661] width 96 height 16
click at [826, 517] on div "Fermer forcément..." at bounding box center [856, 524] width 140 height 14
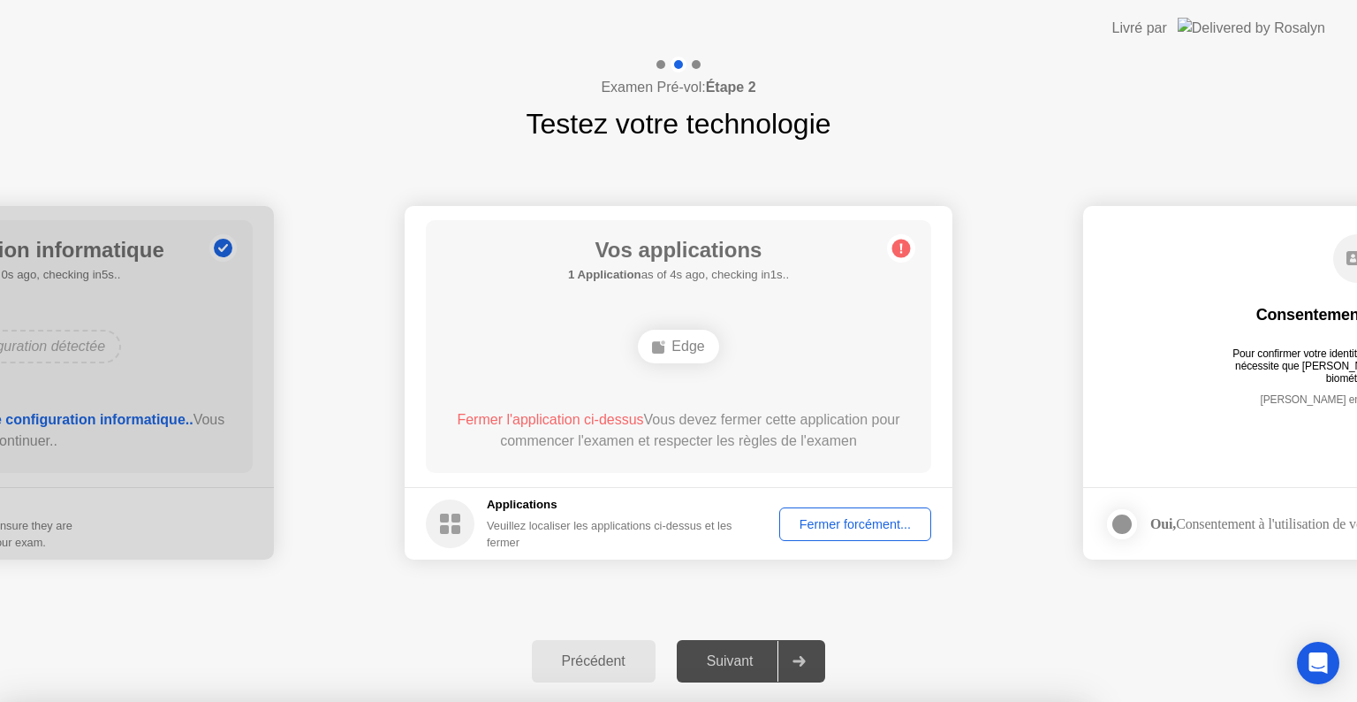
click at [881, 701] on div at bounding box center [678, 702] width 1357 height 0
click at [885, 701] on div at bounding box center [678, 702] width 1357 height 0
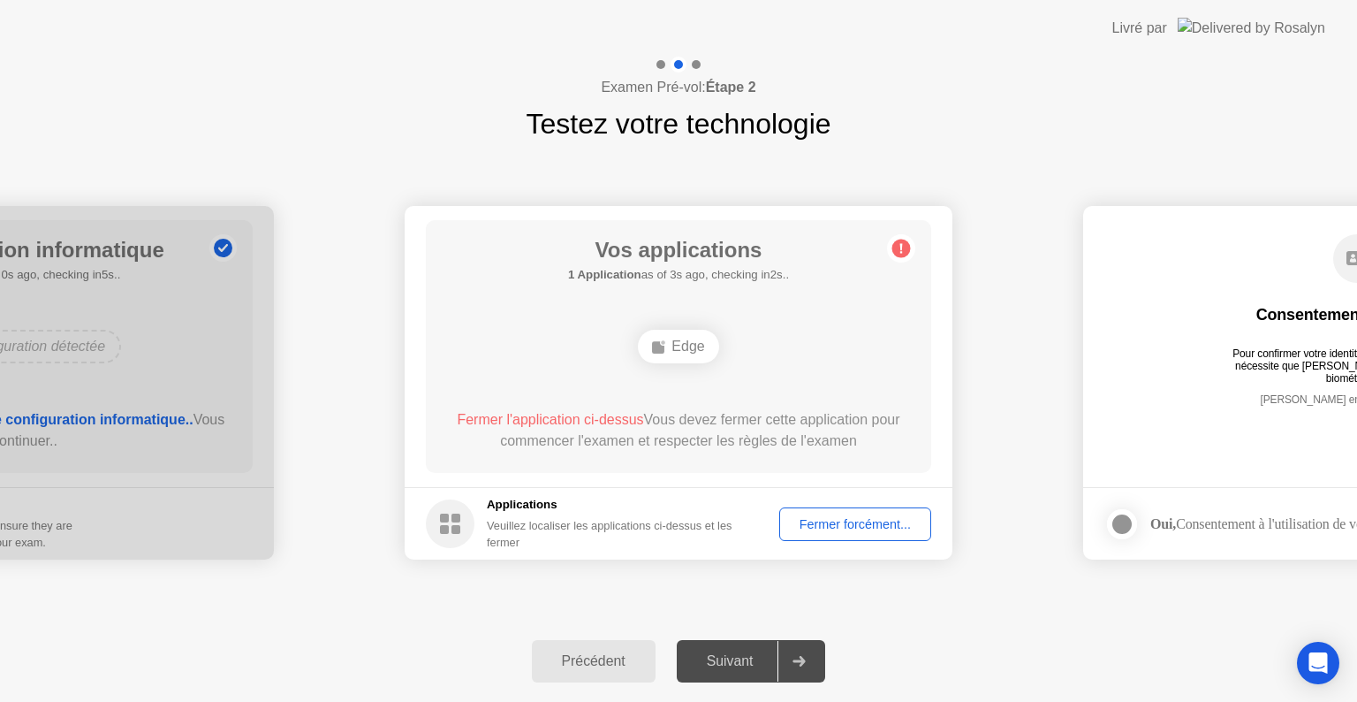
click at [898, 247] on circle at bounding box center [901, 248] width 19 height 19
click at [682, 346] on div "Edge" at bounding box center [678, 347] width 80 height 34
click at [749, 664] on div "Suivant" at bounding box center [730, 661] width 96 height 16
click at [805, 659] on icon at bounding box center [799, 661] width 12 height 11
click at [678, 345] on div "Edge" at bounding box center [678, 347] width 80 height 34
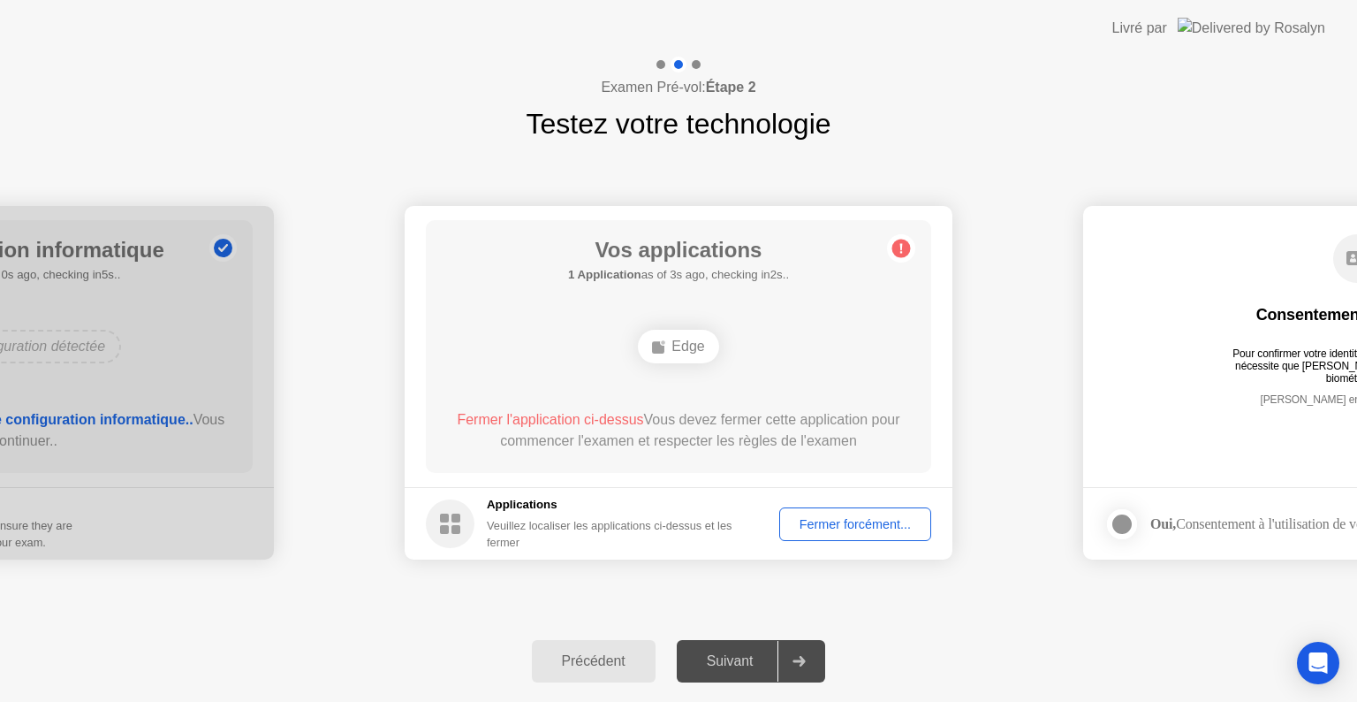
click at [873, 517] on div "Fermer forcément..." at bounding box center [856, 524] width 140 height 14
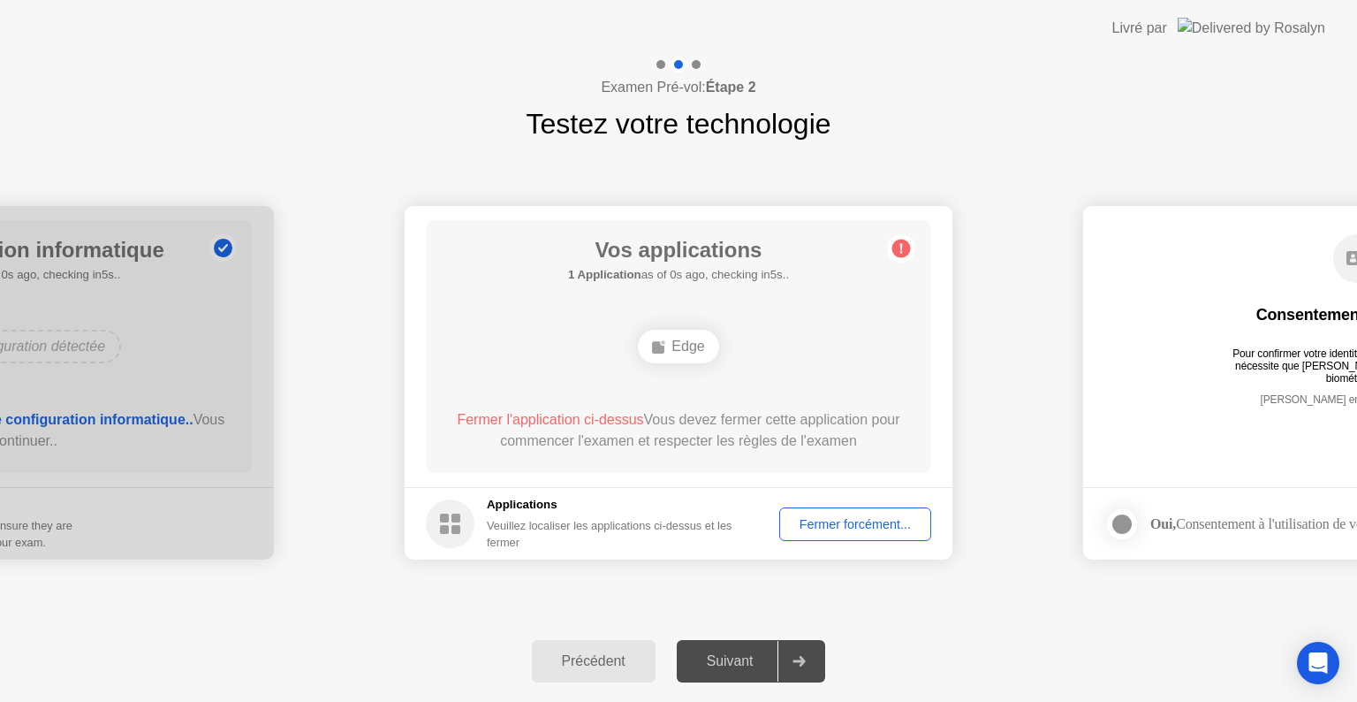
click at [627, 421] on span "Fermer l'application ci-dessus" at bounding box center [550, 419] width 186 height 15
click at [449, 511] on circle at bounding box center [450, 523] width 49 height 49
click at [813, 517] on div "Fermer forcément..." at bounding box center [856, 524] width 140 height 14
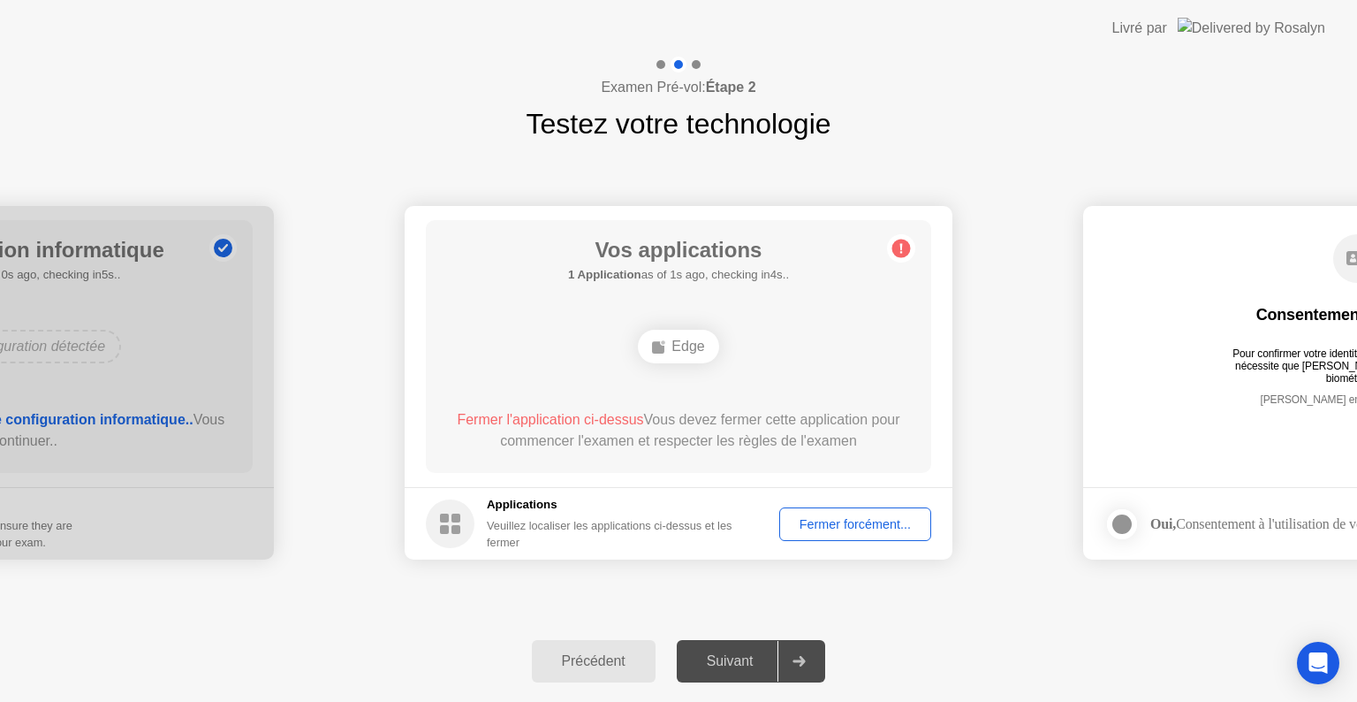
click at [861, 520] on div "Fermer forcément..." at bounding box center [856, 524] width 140 height 14
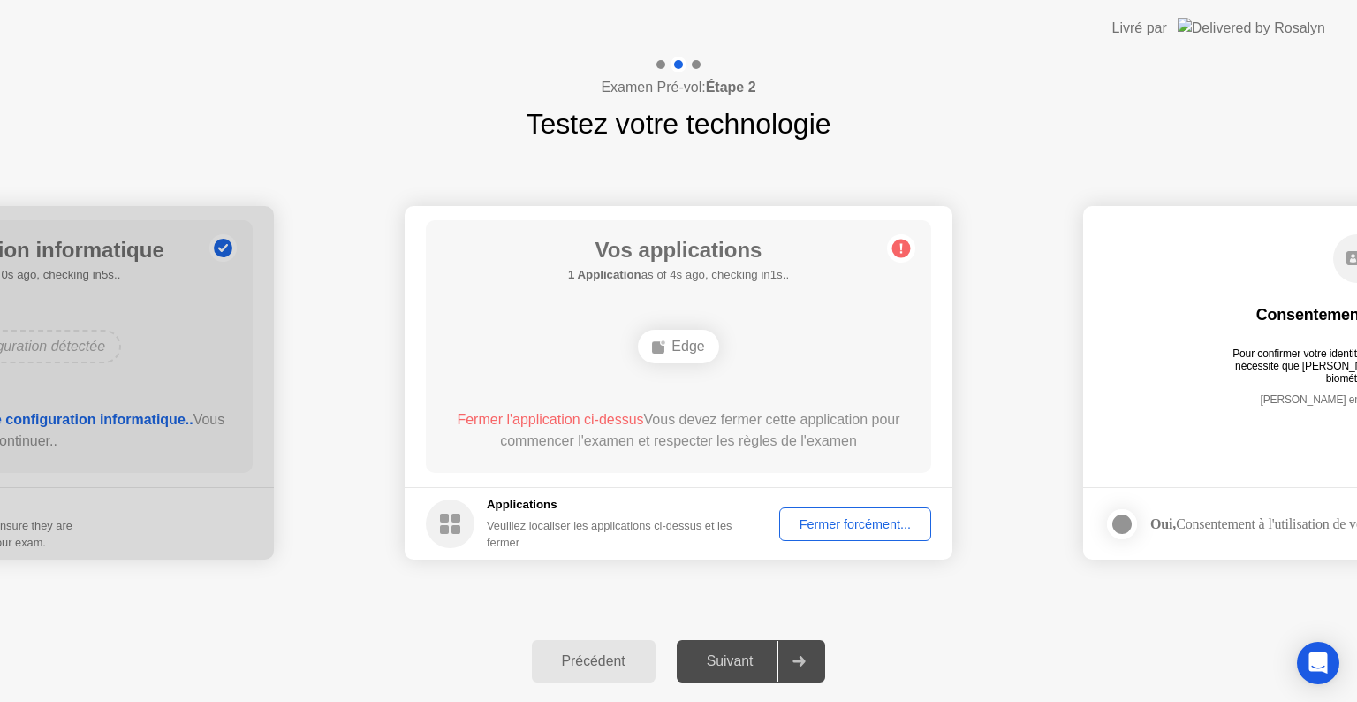
click at [839, 530] on div "Fermer forcément..." at bounding box center [856, 524] width 140 height 14
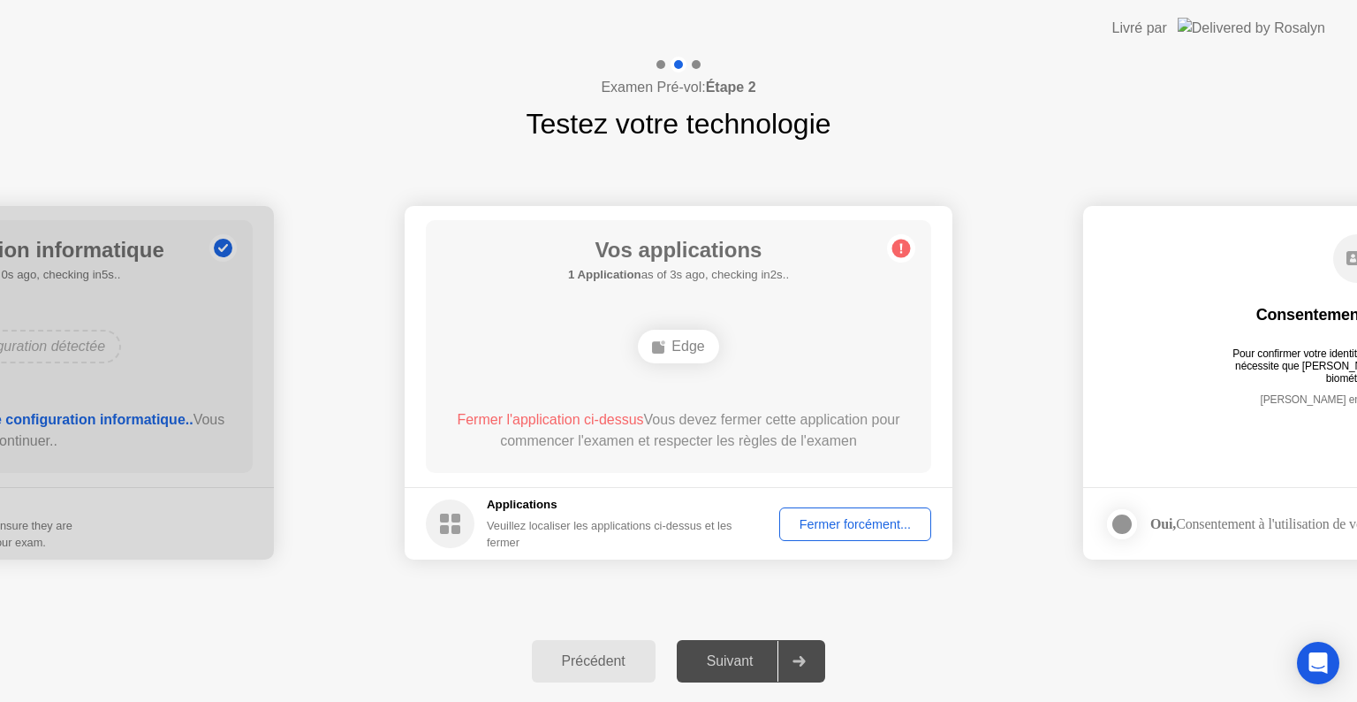
click at [848, 527] on div "Fermer forcément..." at bounding box center [856, 524] width 140 height 14
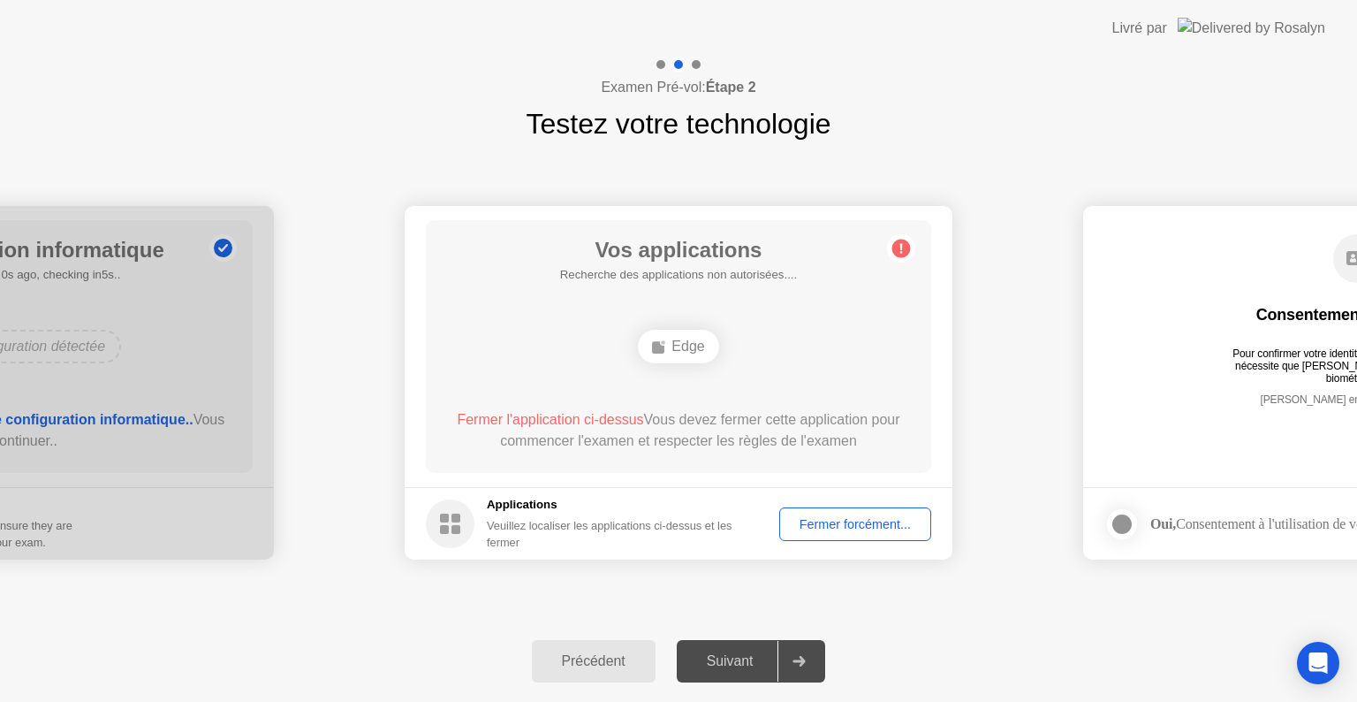
click at [444, 508] on circle at bounding box center [450, 523] width 49 height 49
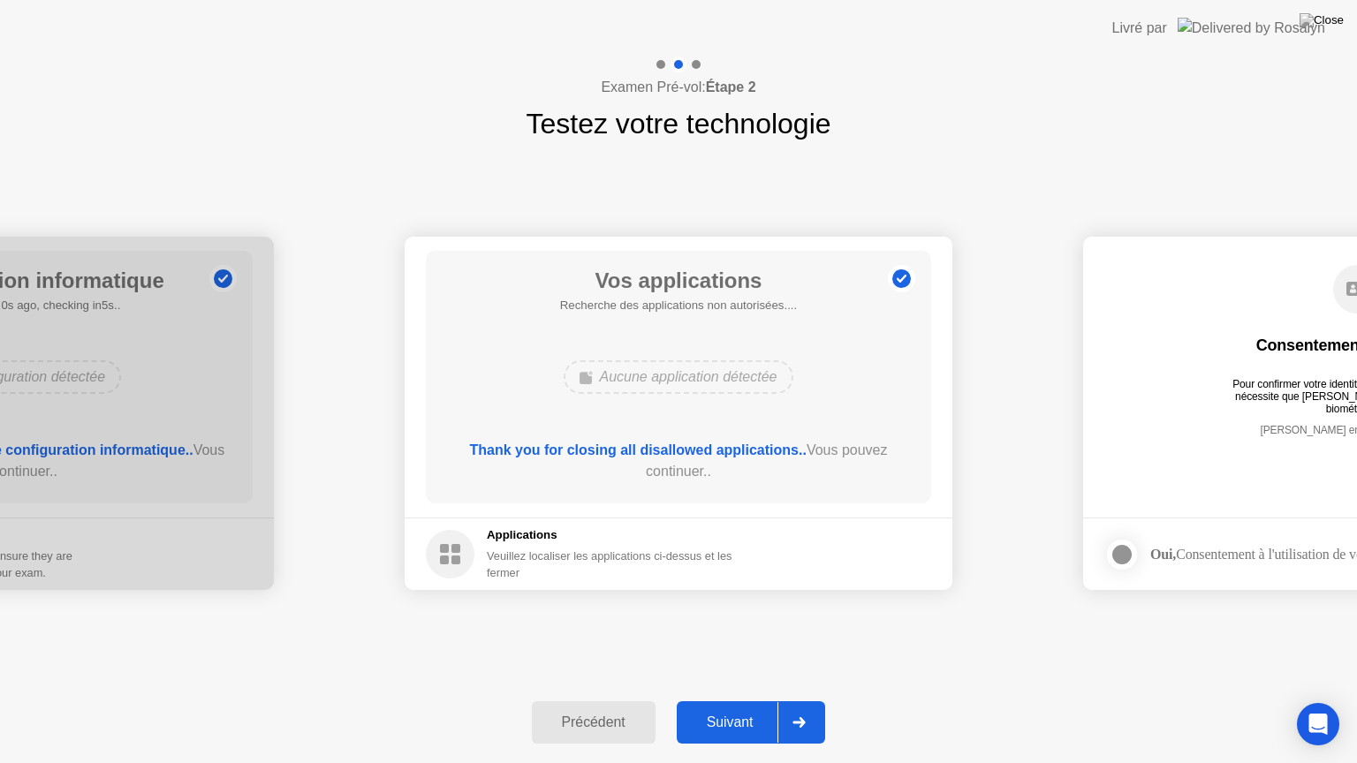
click at [799, 701] on icon at bounding box center [799, 722] width 13 height 11
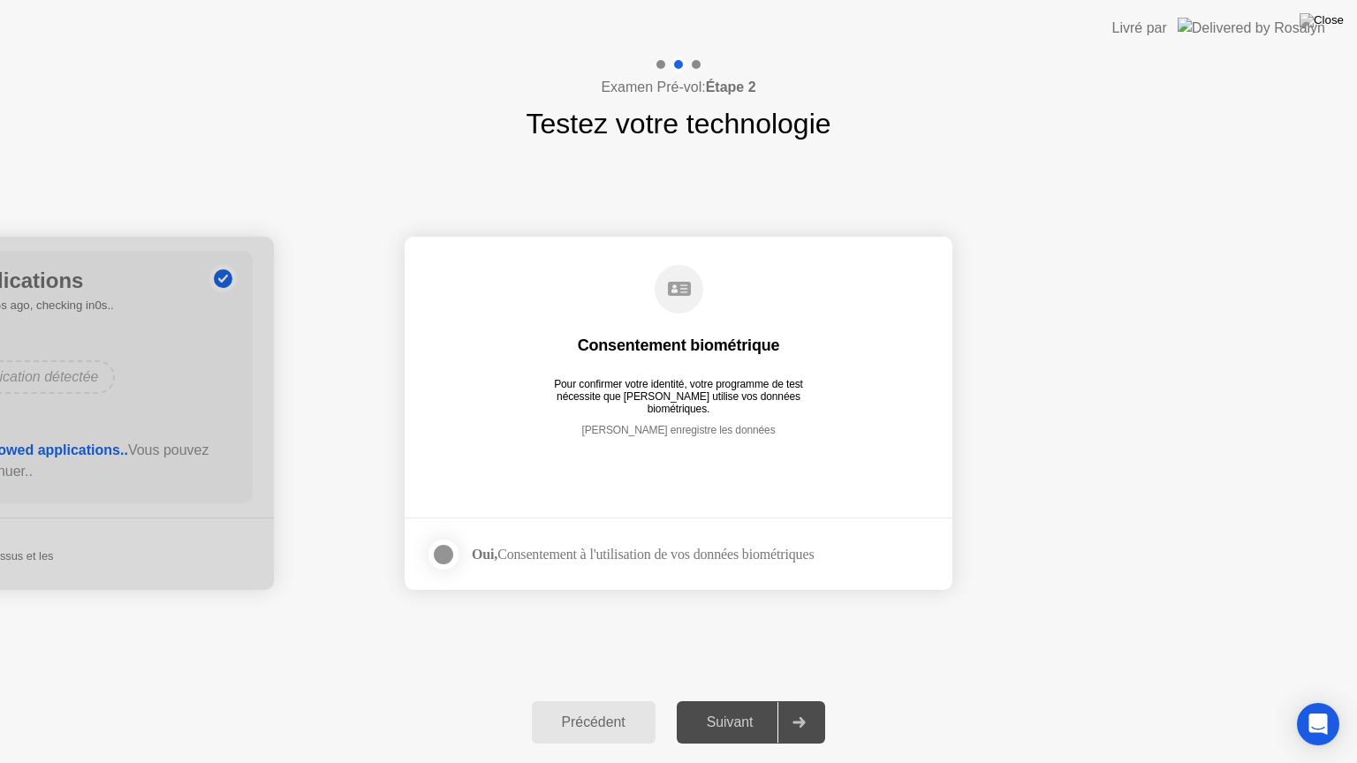
click at [444, 555] on div at bounding box center [443, 554] width 21 height 21
click at [740, 701] on div "Suivant" at bounding box center [730, 723] width 96 height 16
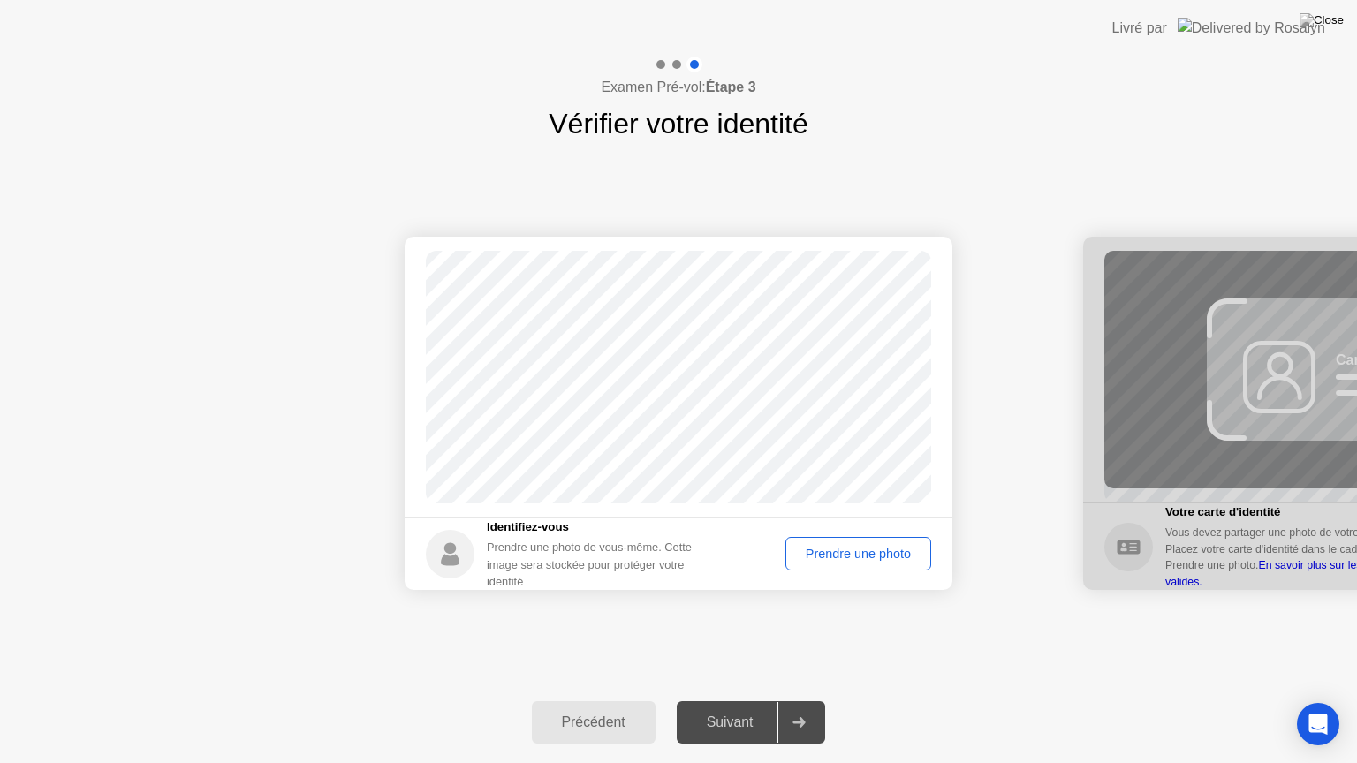
click at [829, 558] on div "Prendre une photo" at bounding box center [858, 554] width 133 height 14
click at [873, 552] on div "Réessayer" at bounding box center [880, 554] width 89 height 14
click at [832, 555] on div "Prendre une photo" at bounding box center [858, 554] width 133 height 14
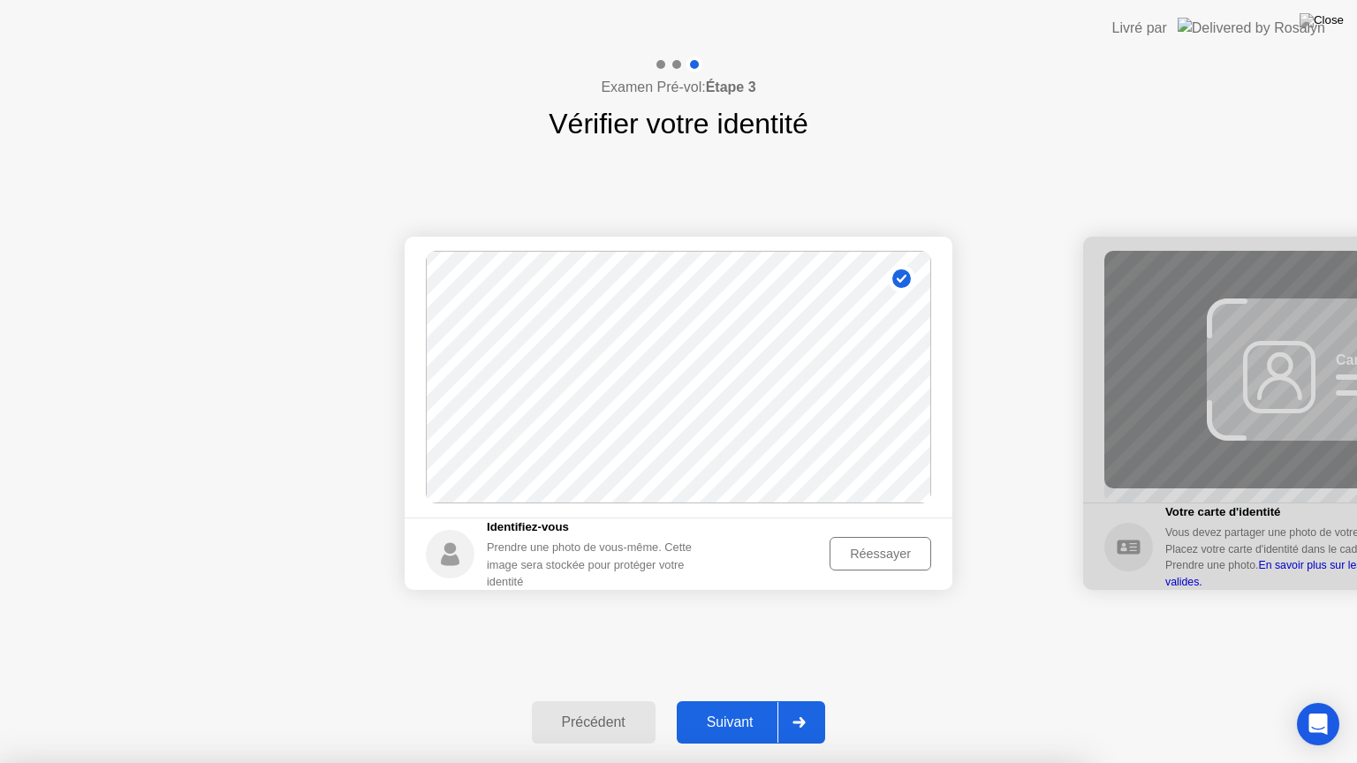
click at [719, 701] on div at bounding box center [678, 763] width 1357 height 0
click at [768, 701] on div at bounding box center [678, 763] width 1357 height 0
